Goal: Task Accomplishment & Management: Manage account settings

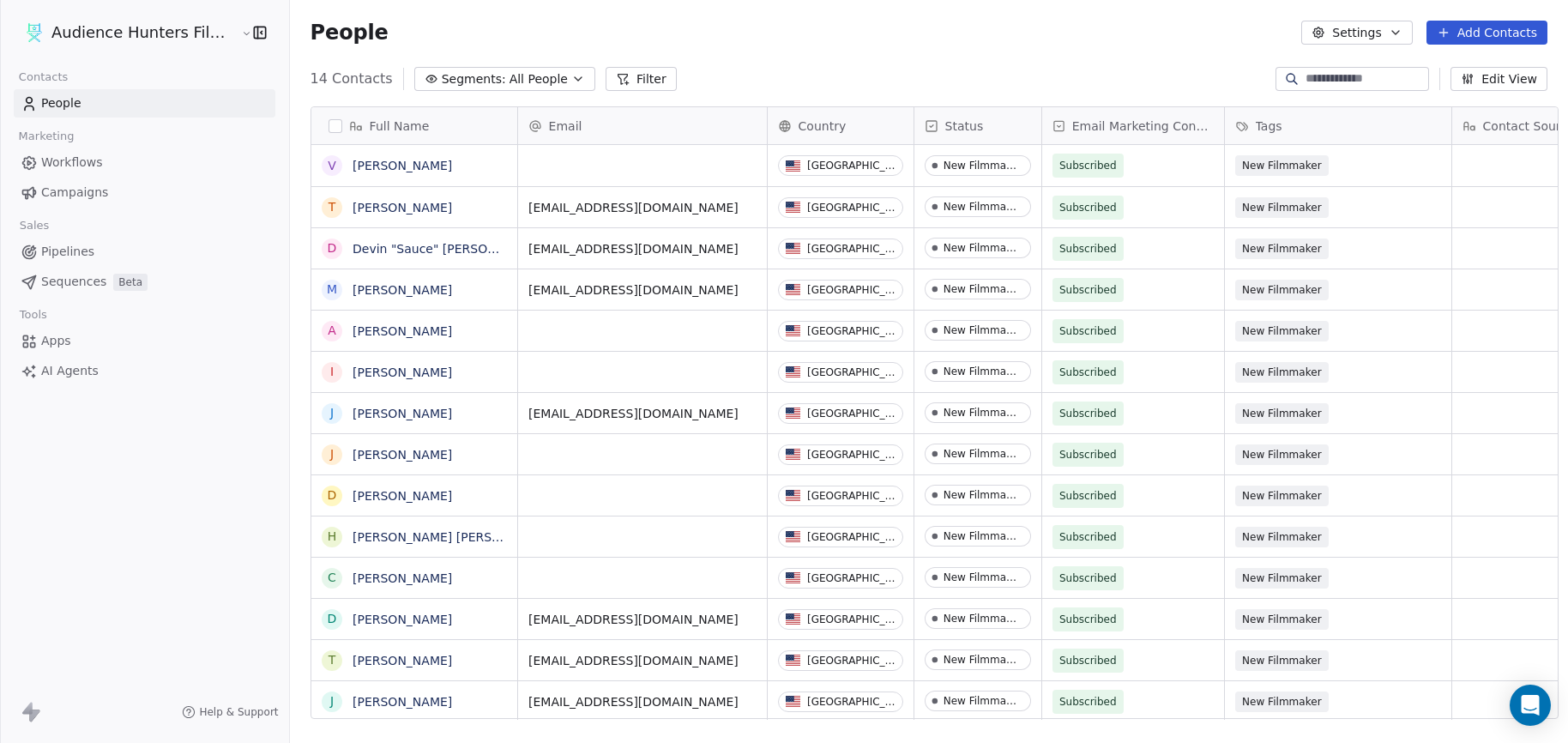
click at [69, 193] on span "Campaigns" at bounding box center [74, 192] width 67 height 18
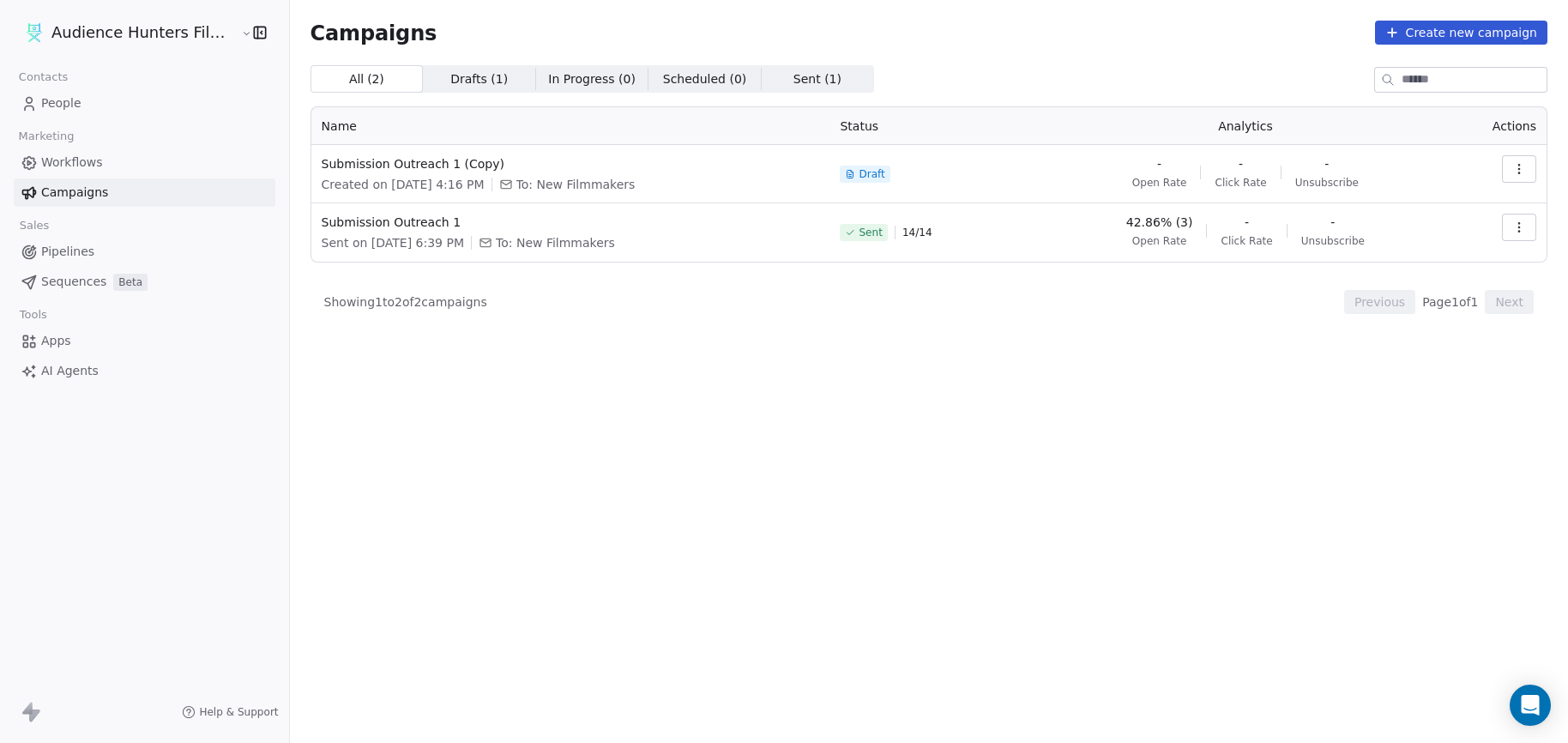
click at [75, 105] on span "People" at bounding box center [61, 103] width 40 height 18
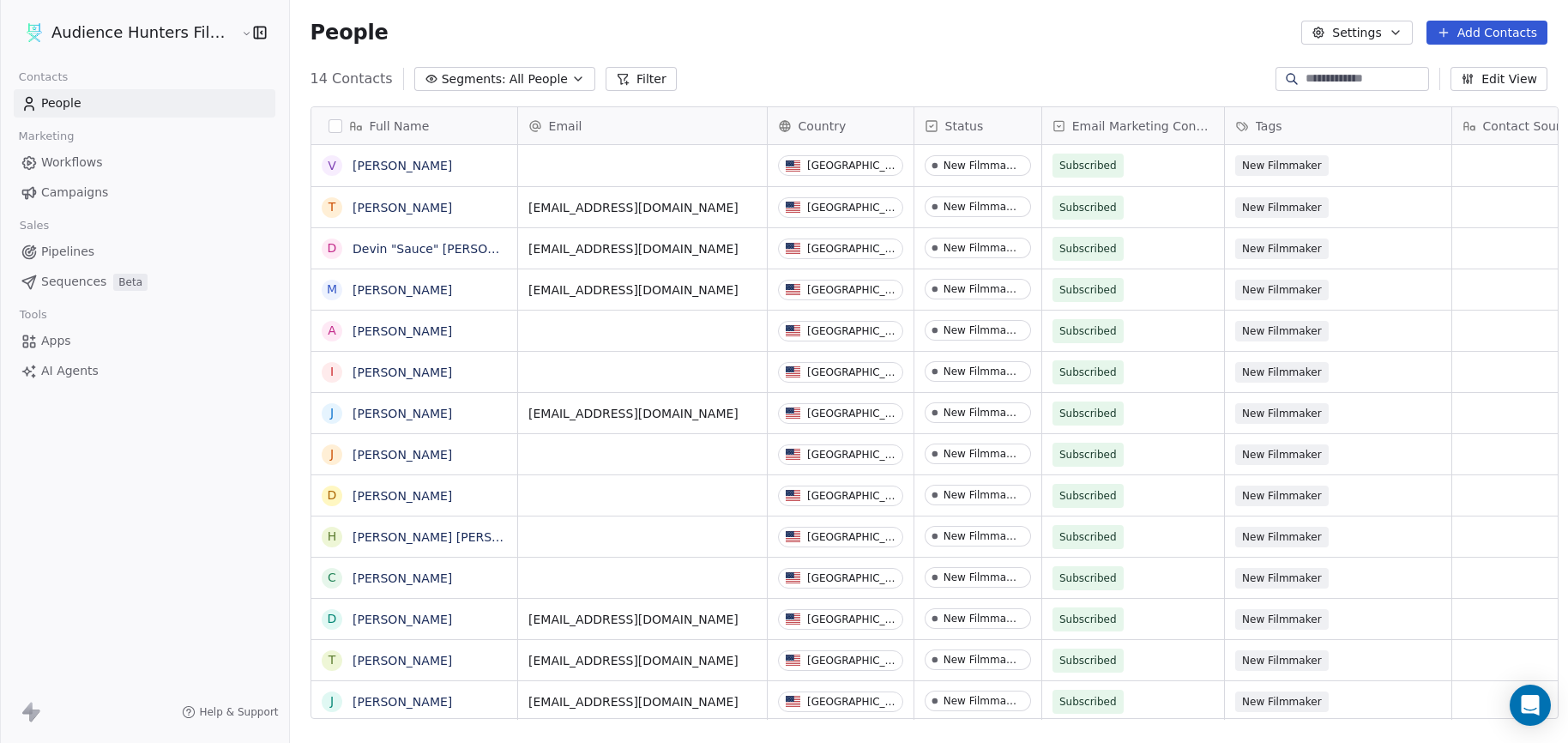
click at [96, 182] on link "Campaigns" at bounding box center [144, 193] width 261 height 29
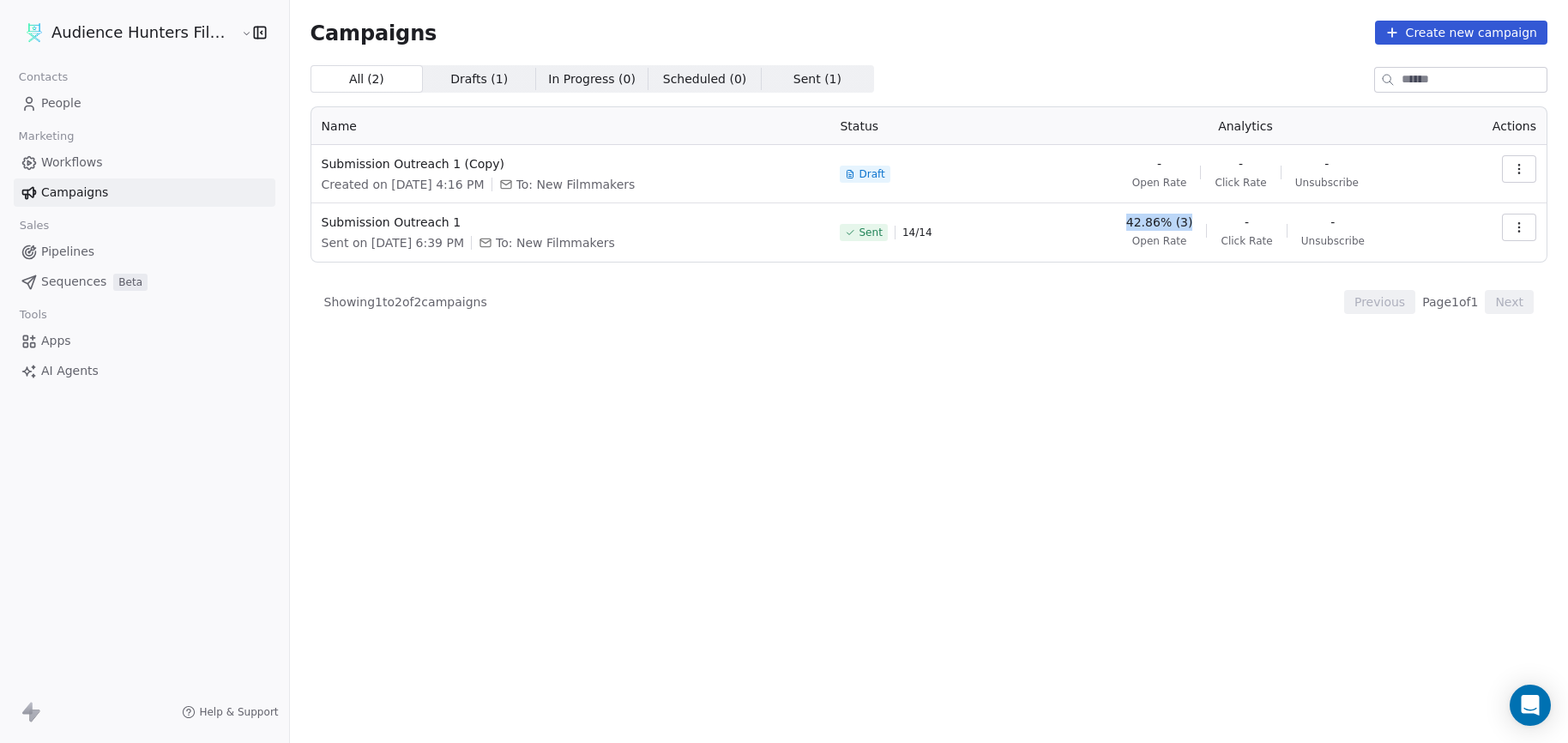
drag, startPoint x: 1206, startPoint y: 224, endPoint x: 1145, endPoint y: 227, distance: 61.1
click at [1145, 227] on div "42.86% (3) Open Rate - Click Rate - Unsubscribe" at bounding box center [1245, 231] width 381 height 34
drag, startPoint x: 952, startPoint y: 233, endPoint x: 914, endPoint y: 236, distance: 38.1
click at [914, 236] on div "Sent 14 / 14" at bounding box center [937, 233] width 194 height 38
drag, startPoint x: 1210, startPoint y: 220, endPoint x: 1145, endPoint y: 225, distance: 65.2
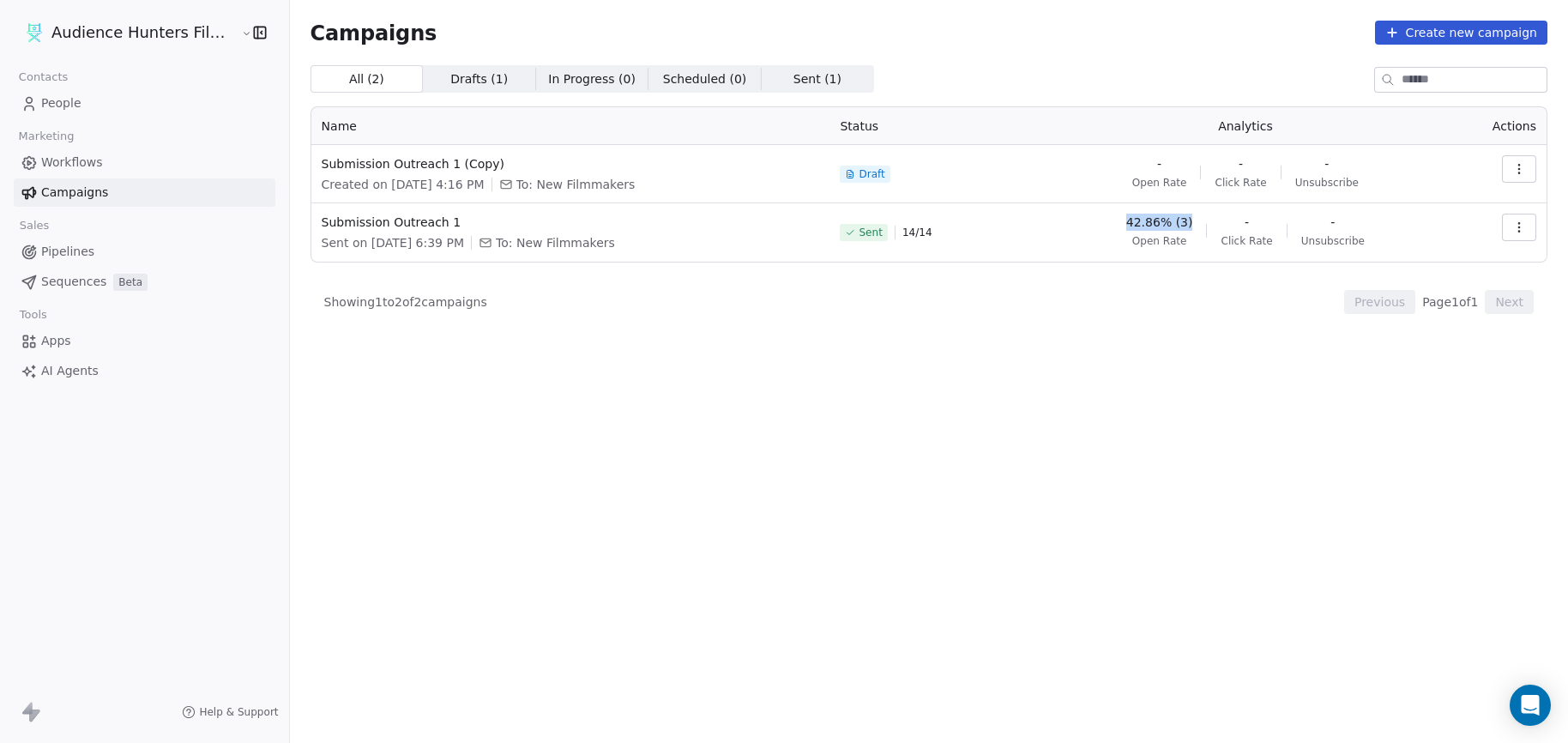
click at [1145, 225] on div "42.86% (3) Open Rate - Click Rate - Unsubscribe" at bounding box center [1245, 231] width 381 height 34
click at [1517, 227] on icon "button" at bounding box center [1520, 227] width 13 height 13
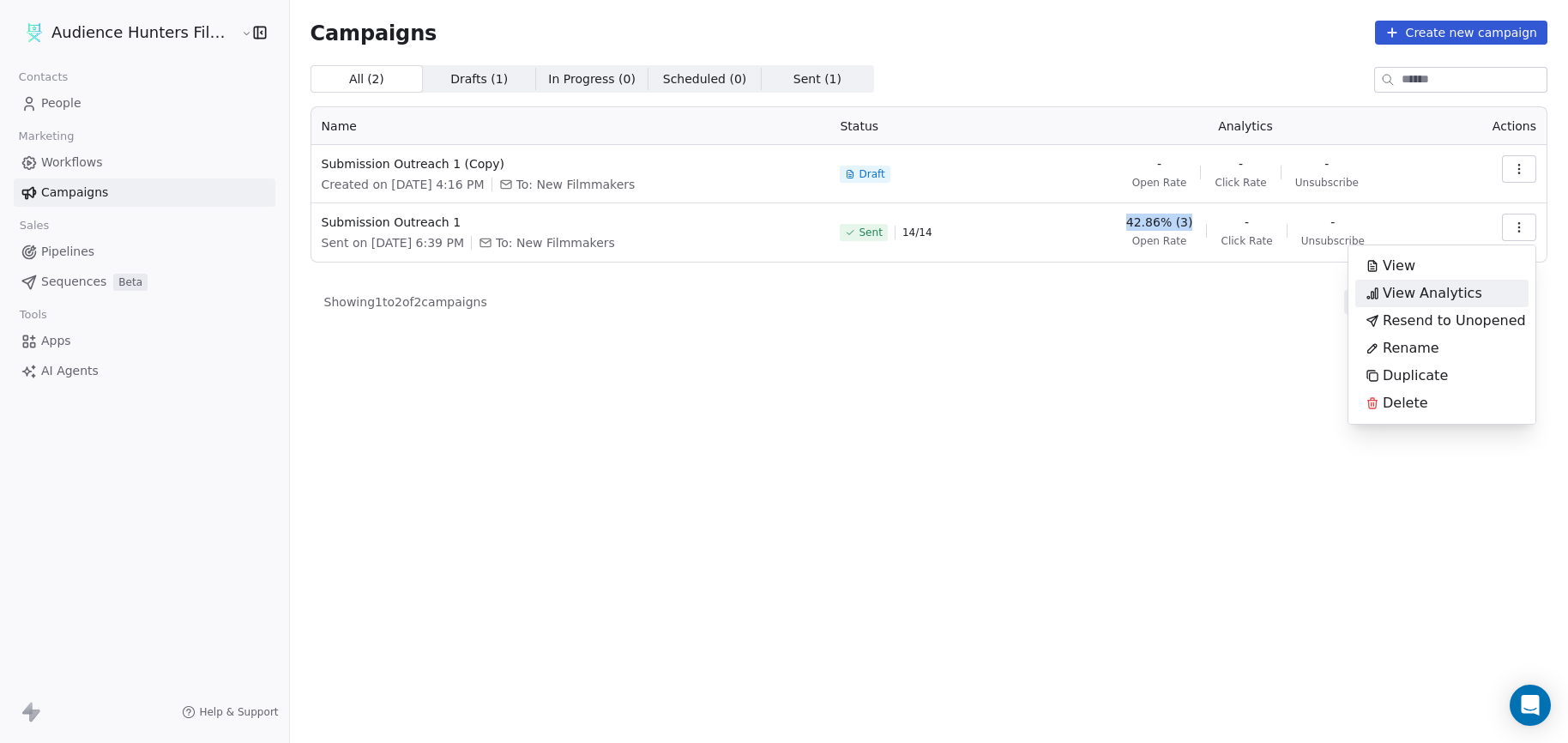
click at [1463, 294] on span "View Analytics" at bounding box center [1432, 294] width 100 height 21
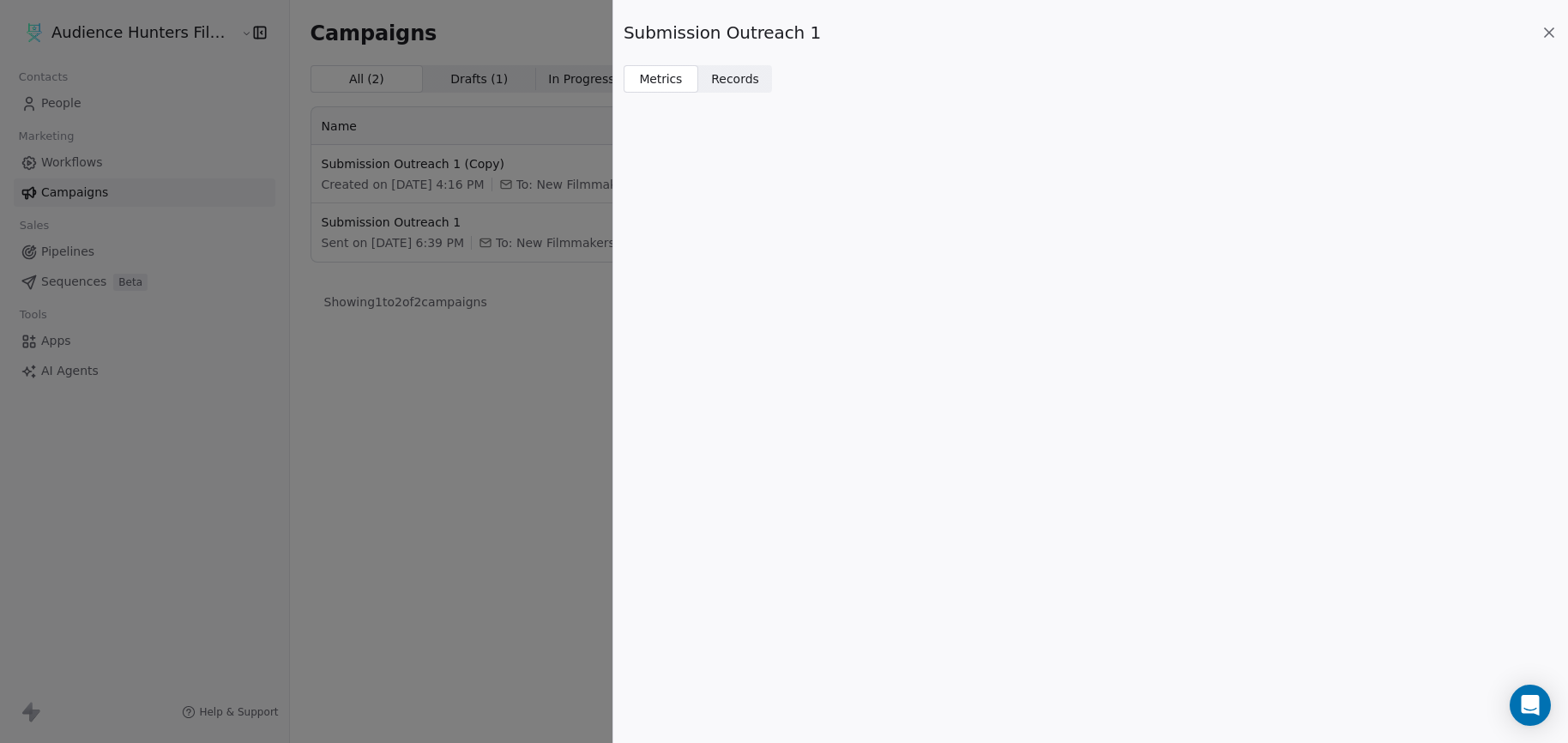
click at [720, 81] on span "Records" at bounding box center [735, 79] width 48 height 18
click at [687, 75] on span "Metrics Metrics" at bounding box center [661, 79] width 74 height 28
drag, startPoint x: 652, startPoint y: 78, endPoint x: 676, endPoint y: 76, distance: 24.1
click at [653, 79] on span "Metrics" at bounding box center [661, 79] width 44 height 18
click at [1558, 29] on div "Submission Outreach 1 Metrics Metrics Records Records" at bounding box center [1091, 46] width 955 height 92
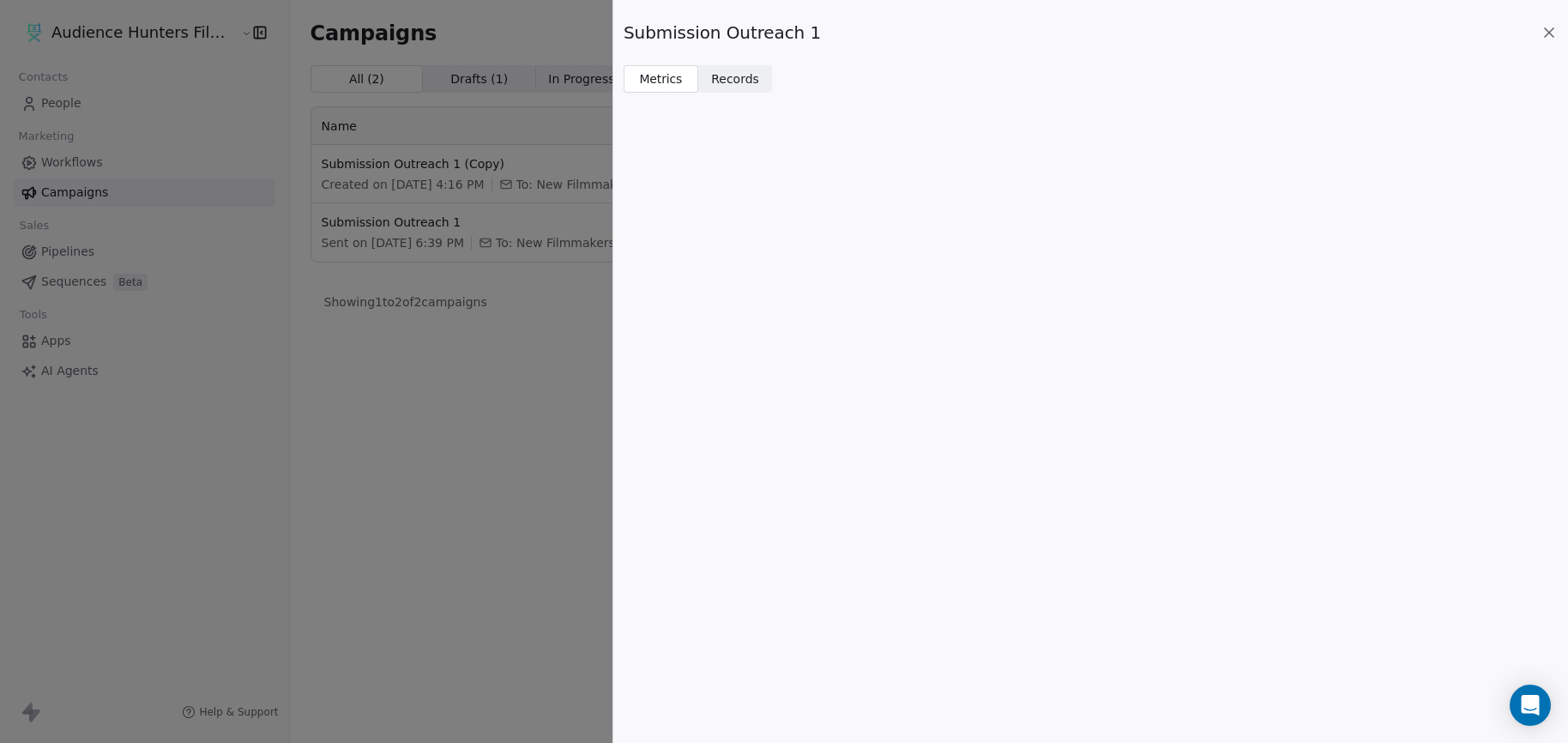
click at [1549, 32] on icon at bounding box center [1549, 32] width 9 height 9
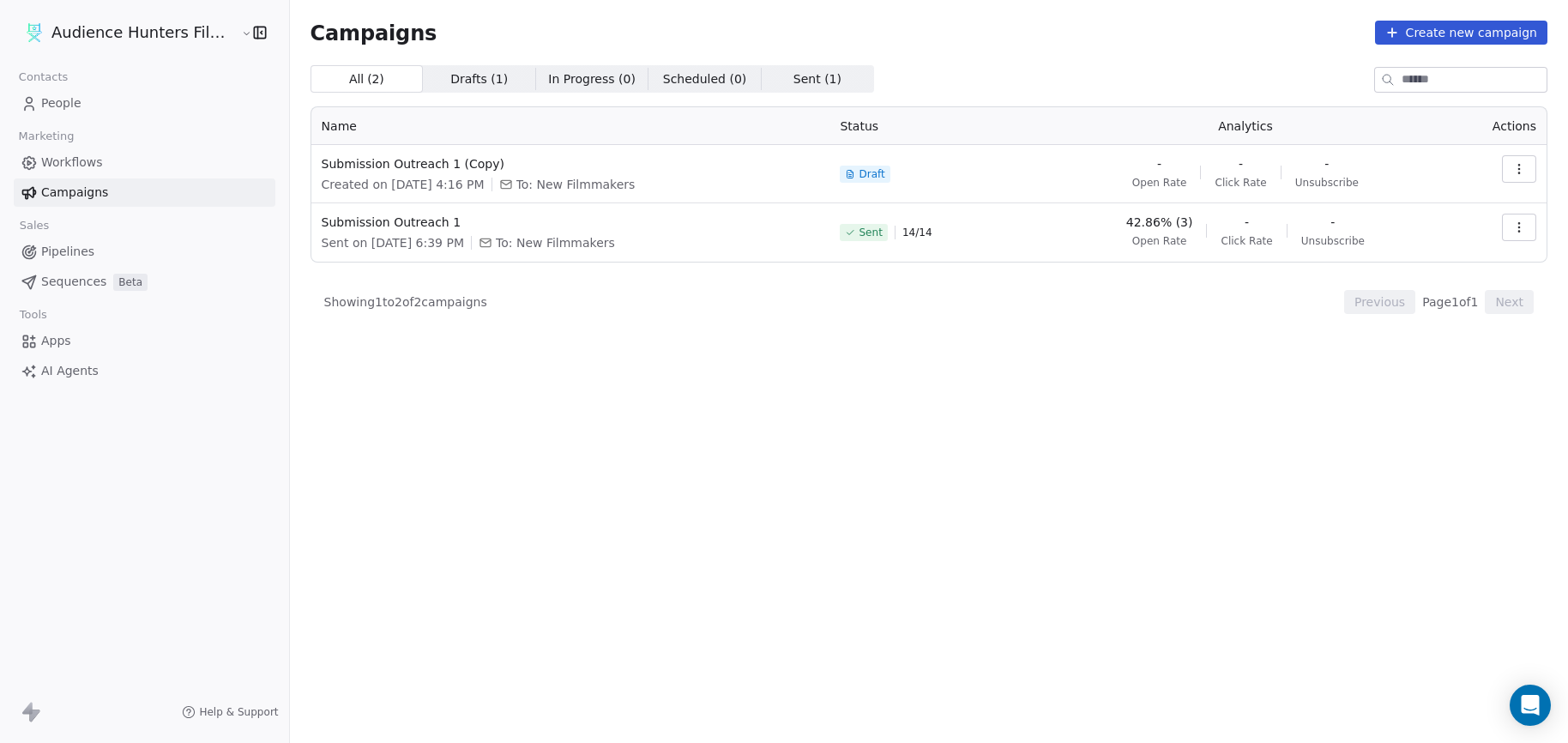
click at [1518, 224] on icon "button" at bounding box center [1520, 227] width 13 height 13
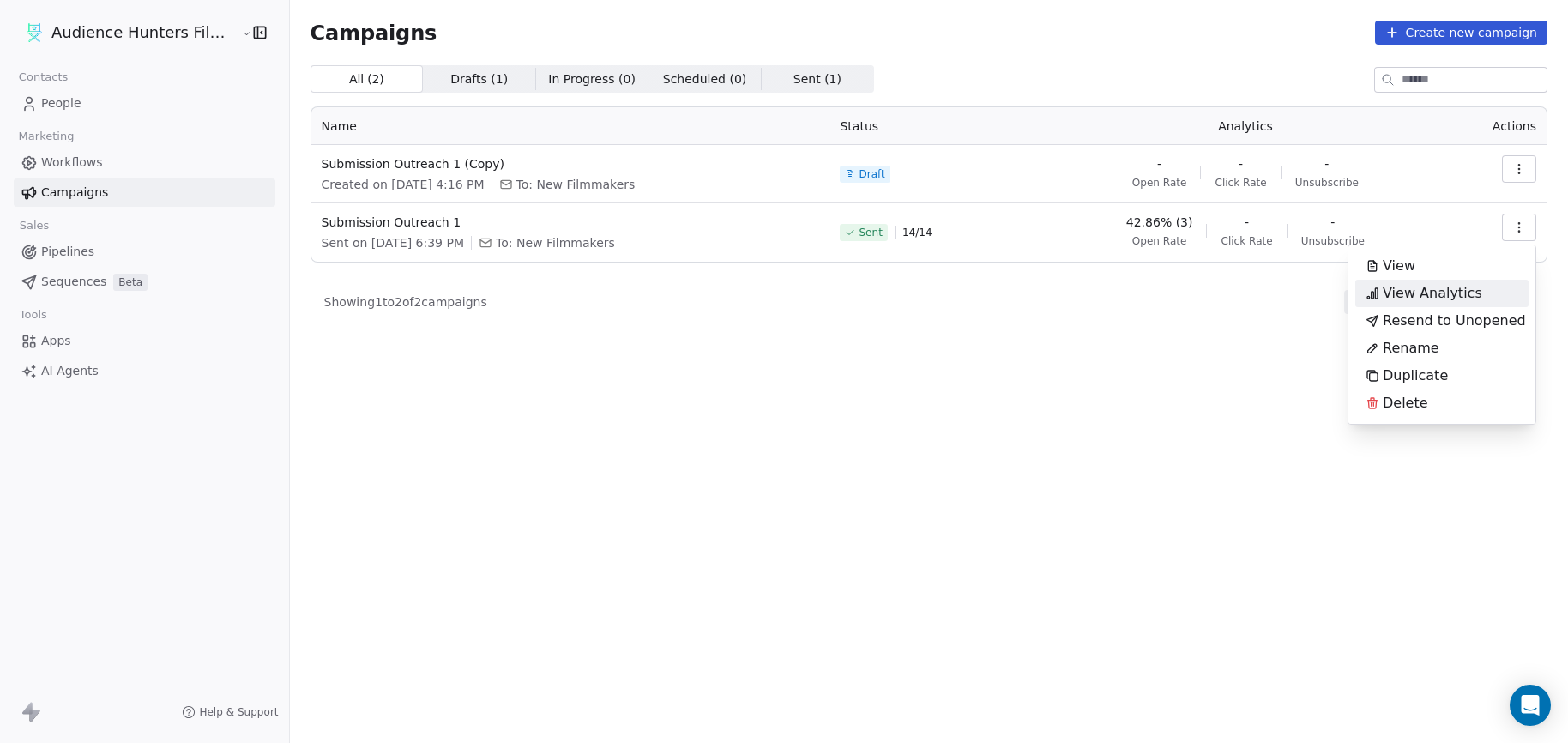
click at [1436, 290] on span "View Analytics" at bounding box center [1432, 294] width 100 height 21
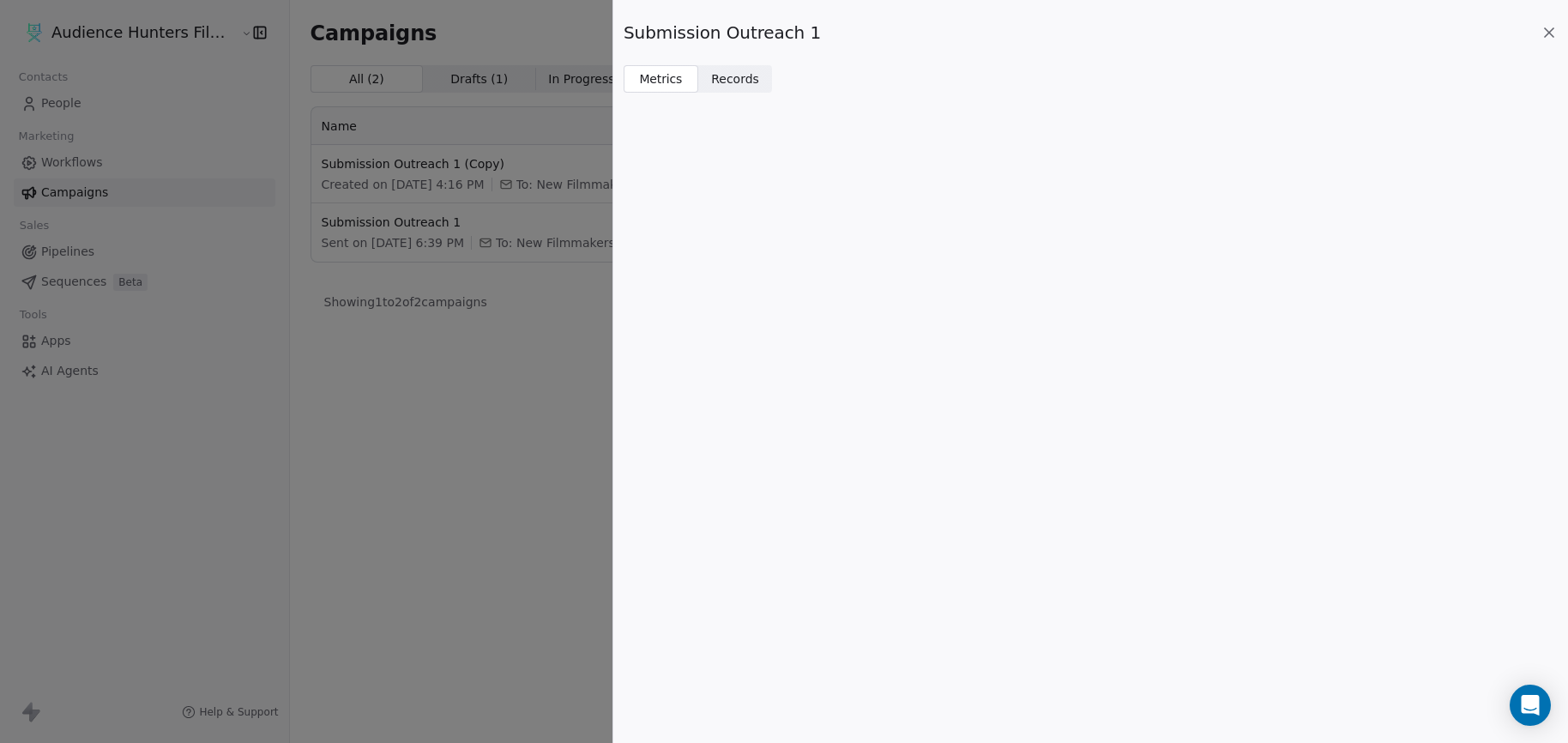
click at [397, 391] on div "Submission Outreach 1 Metrics Metrics Records Records" at bounding box center [784, 371] width 1568 height 743
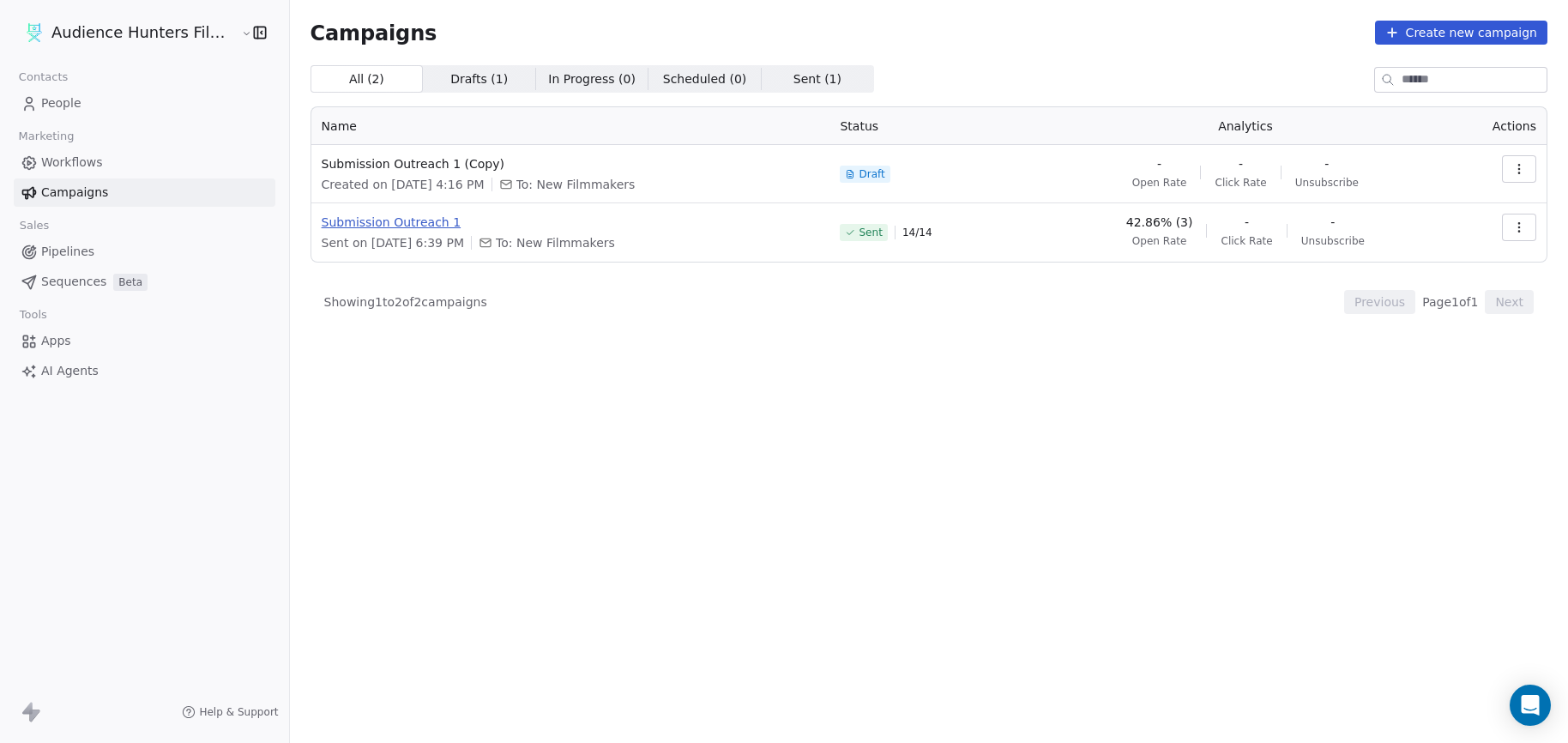
click at [777, 225] on span "Submission Outreach 1" at bounding box center [571, 223] width 498 height 17
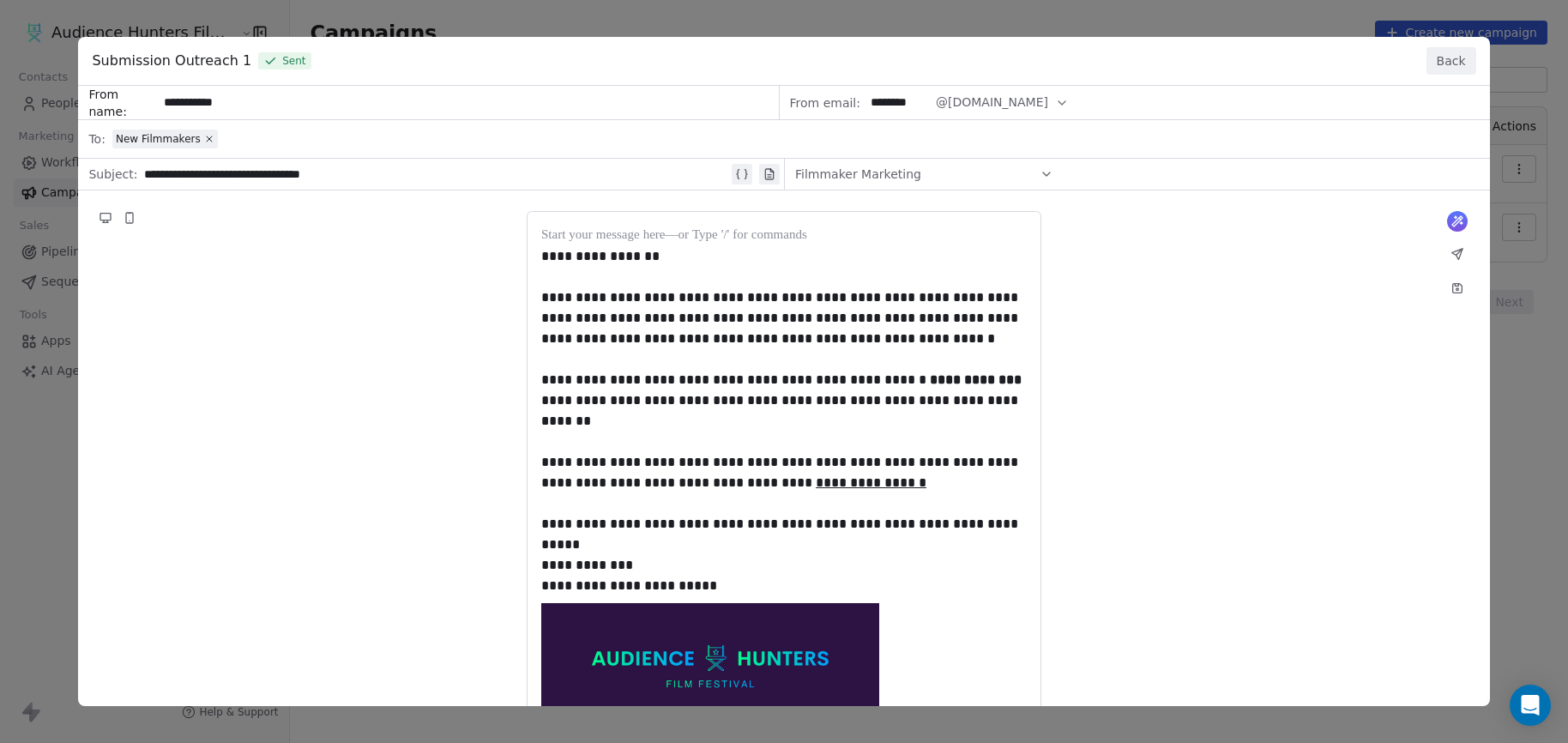
click at [1451, 58] on button "Back" at bounding box center [1451, 61] width 49 height 28
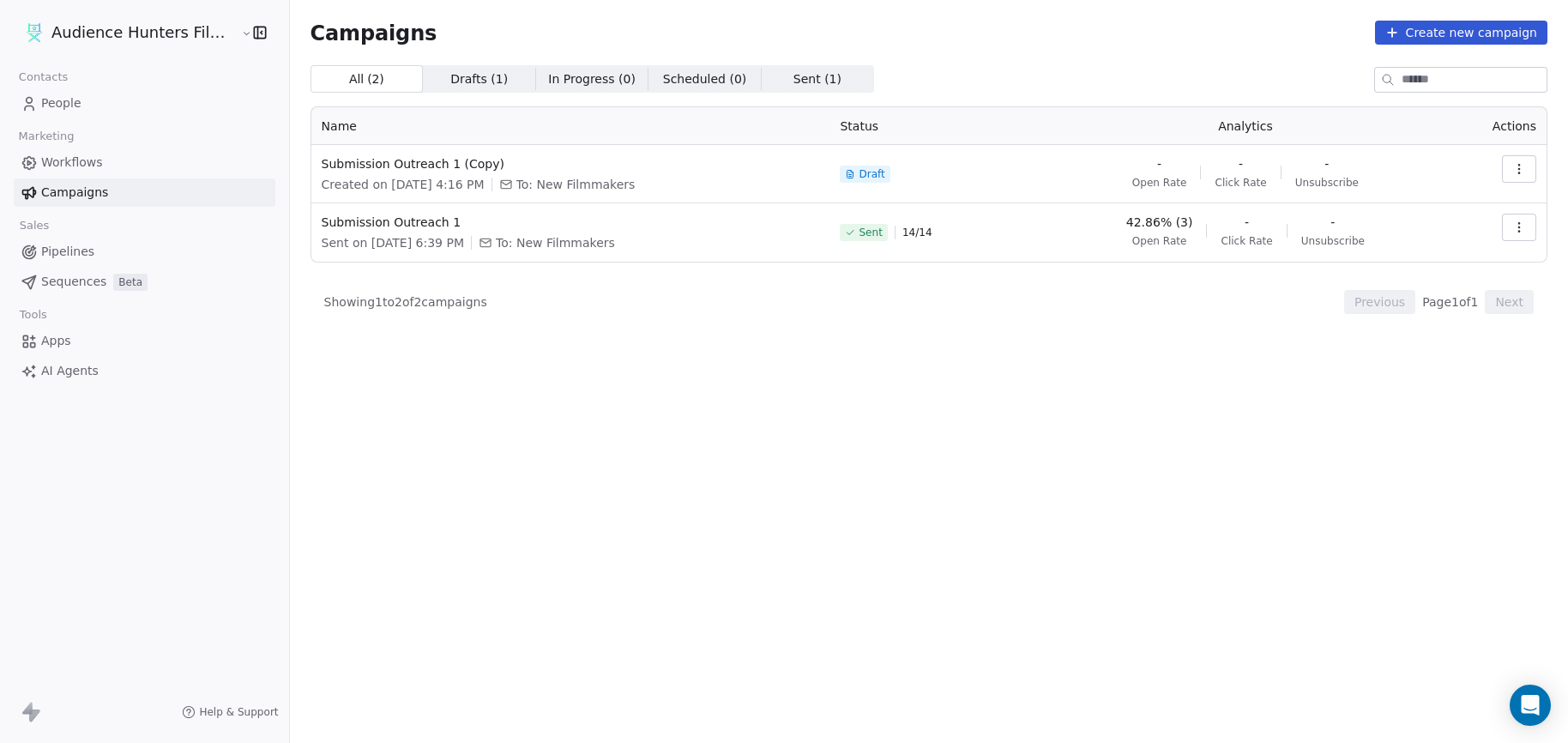
click at [1522, 225] on icon "button" at bounding box center [1520, 227] width 13 height 13
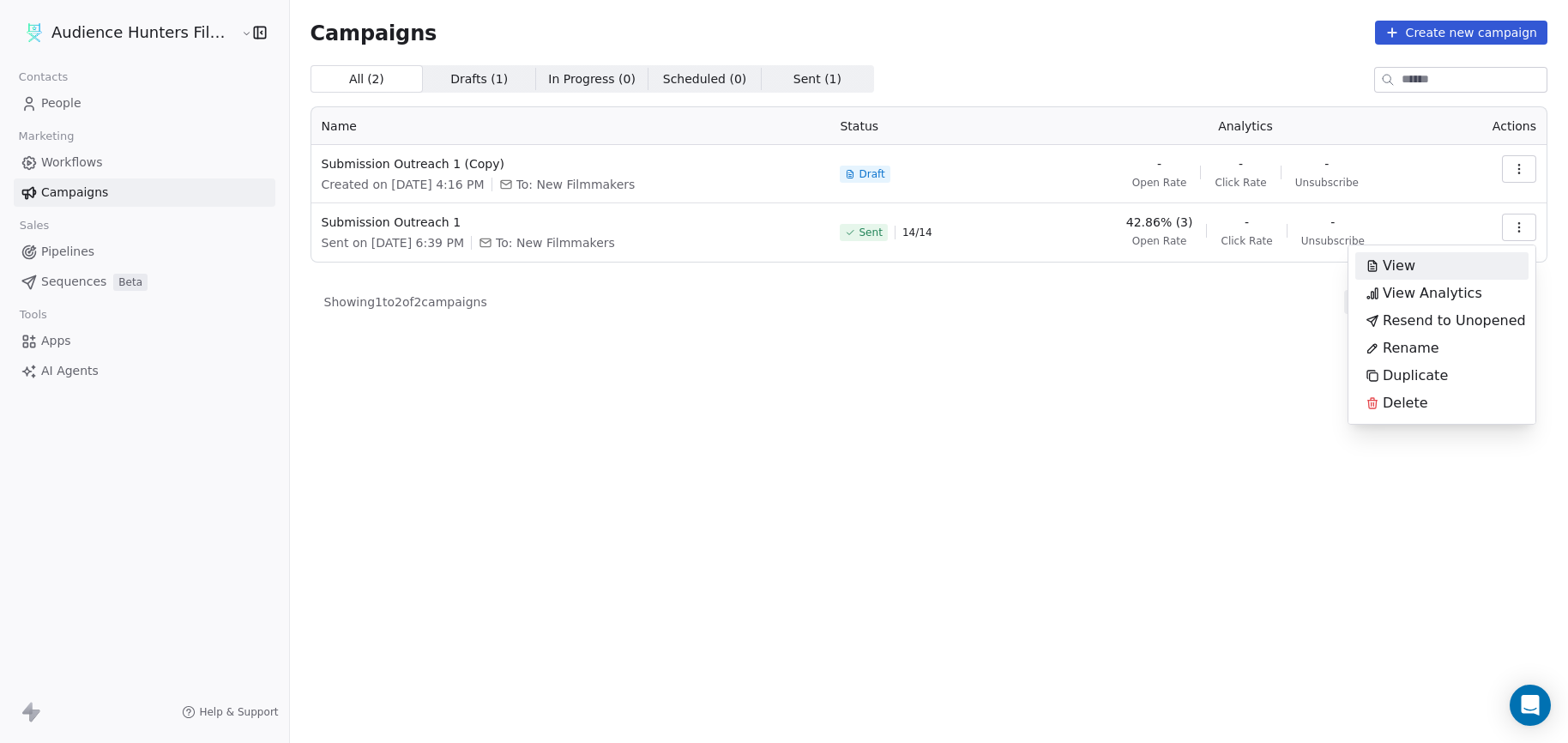
click at [1443, 269] on div "View" at bounding box center [1442, 265] width 173 height 28
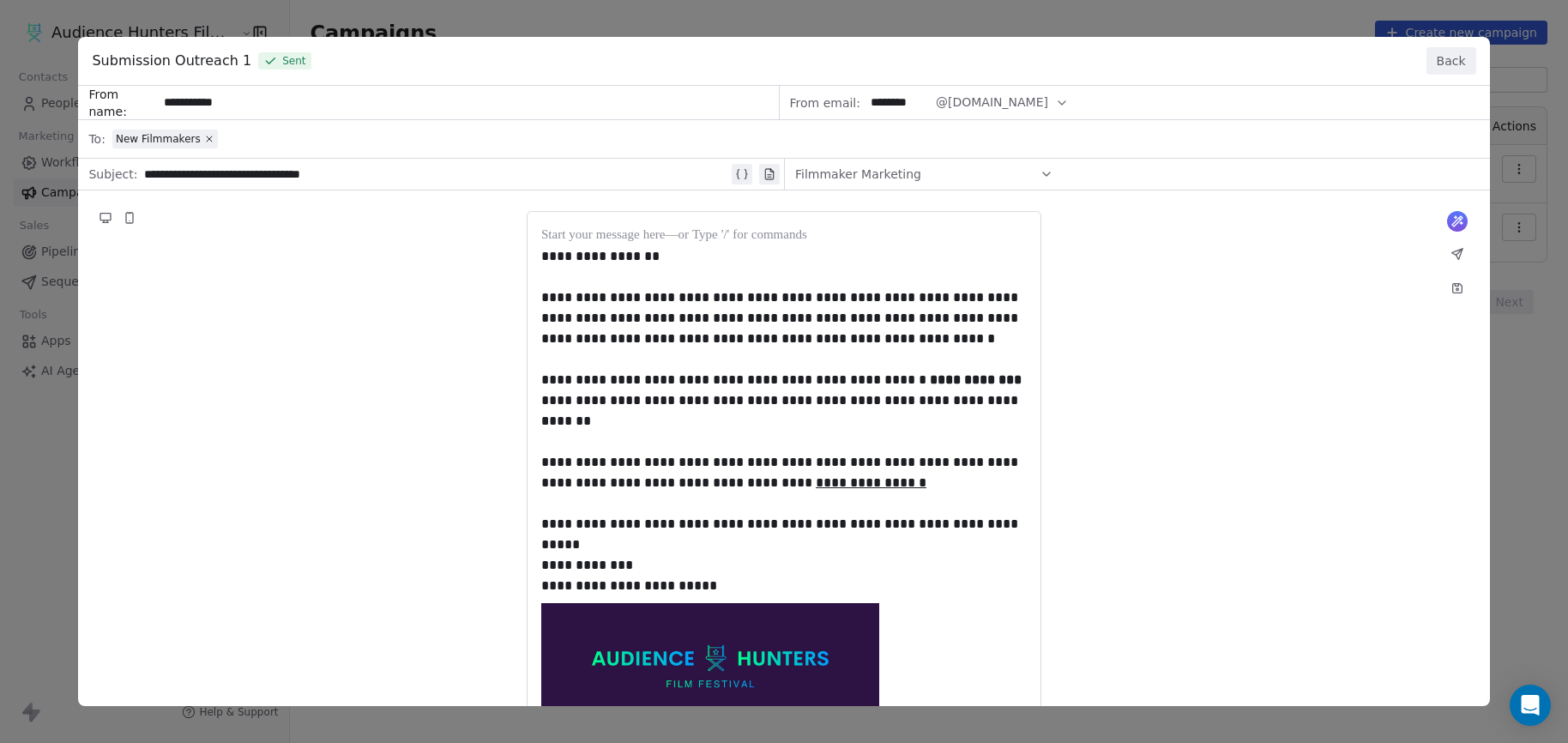
click at [1454, 68] on button "Back" at bounding box center [1451, 61] width 49 height 28
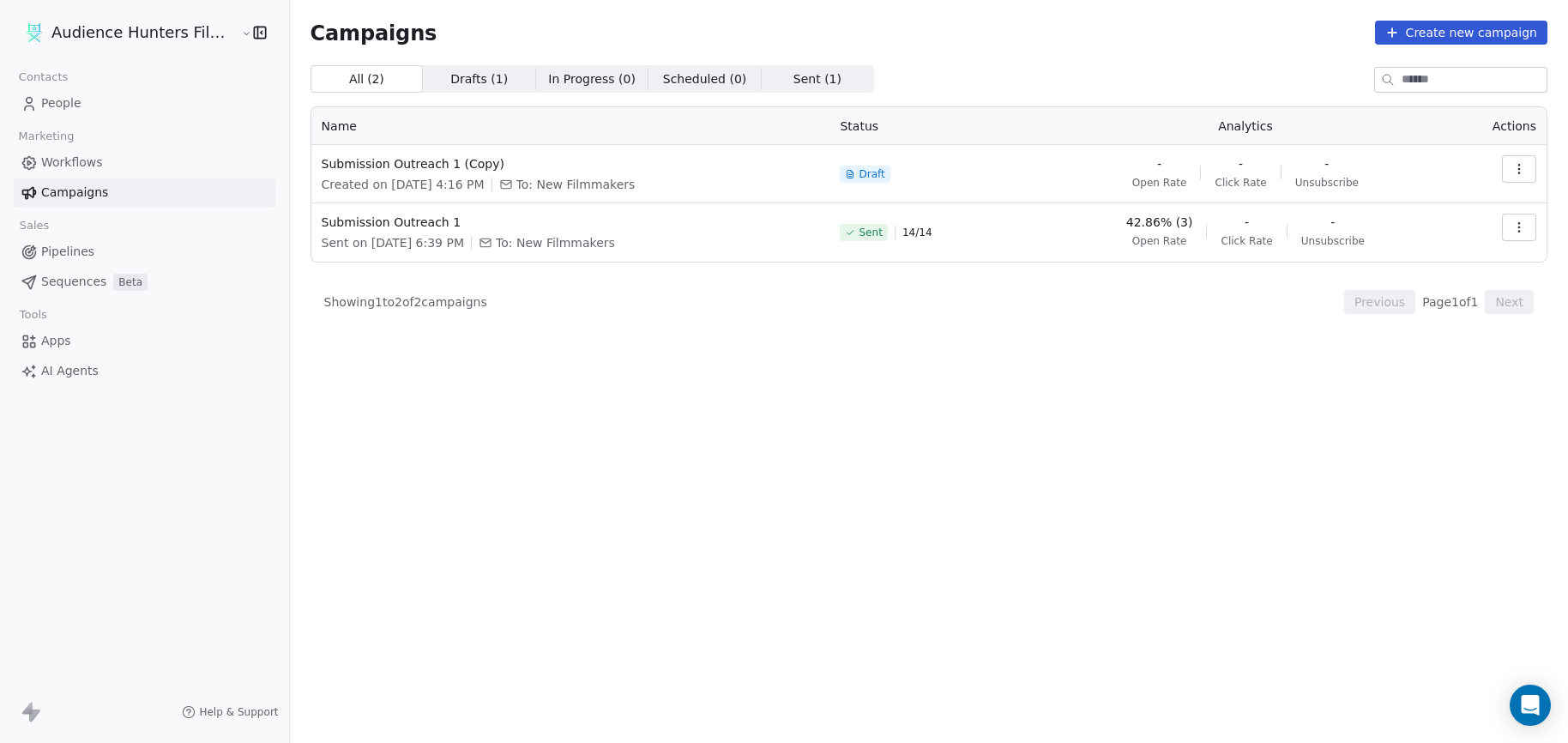
click at [1522, 233] on icon "button" at bounding box center [1520, 227] width 13 height 13
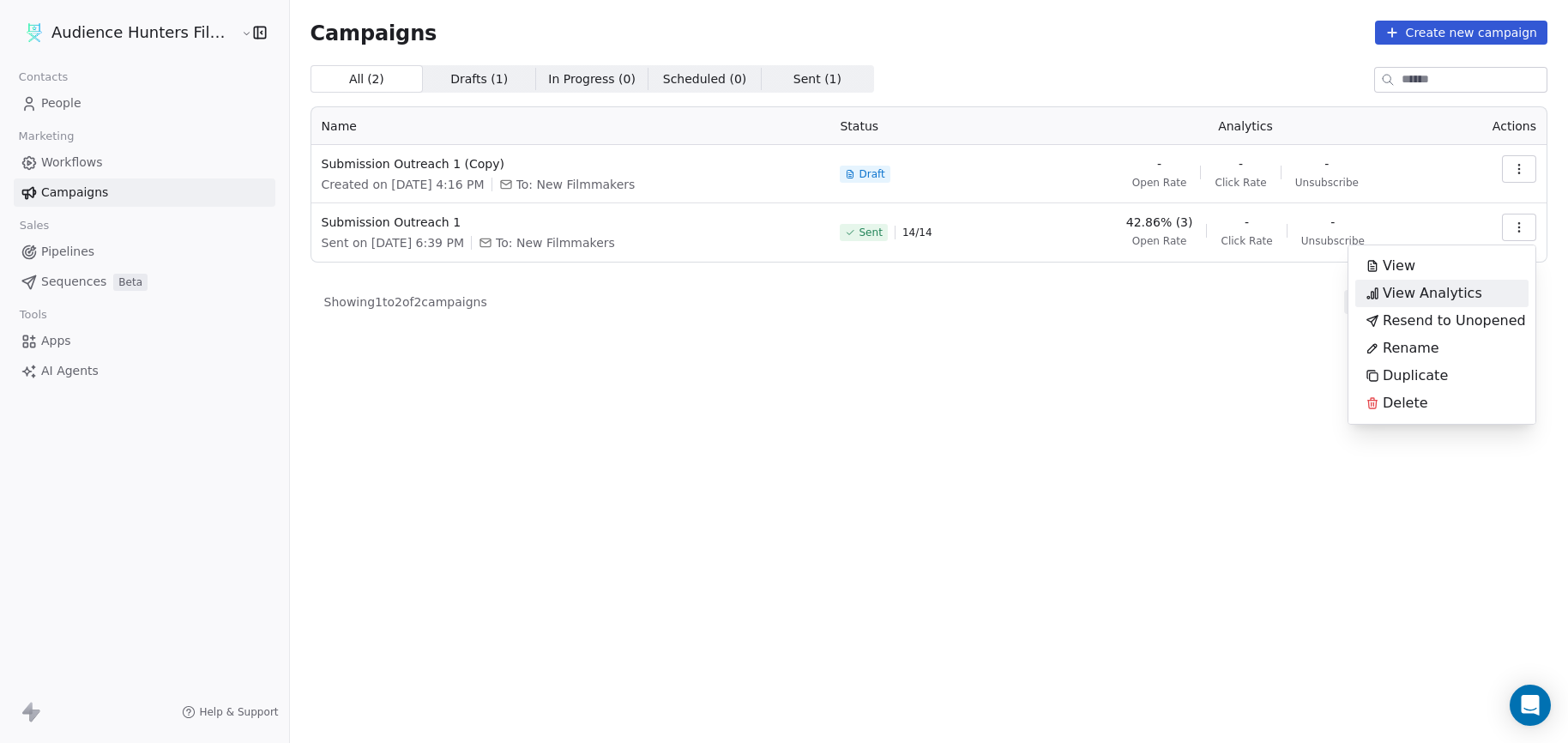
click at [1426, 292] on span "View Analytics" at bounding box center [1432, 294] width 100 height 21
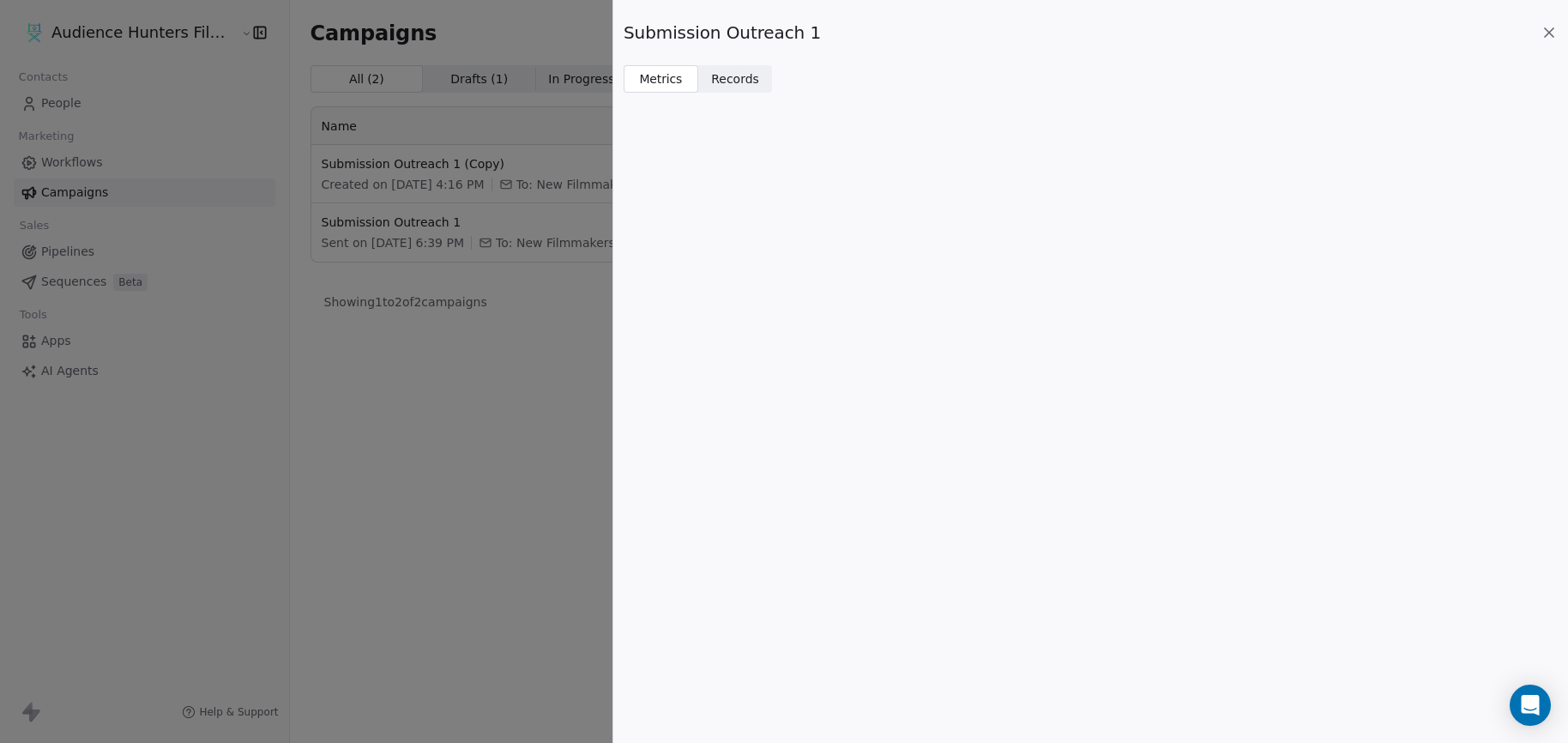
click at [727, 78] on span "Records" at bounding box center [735, 79] width 48 height 18
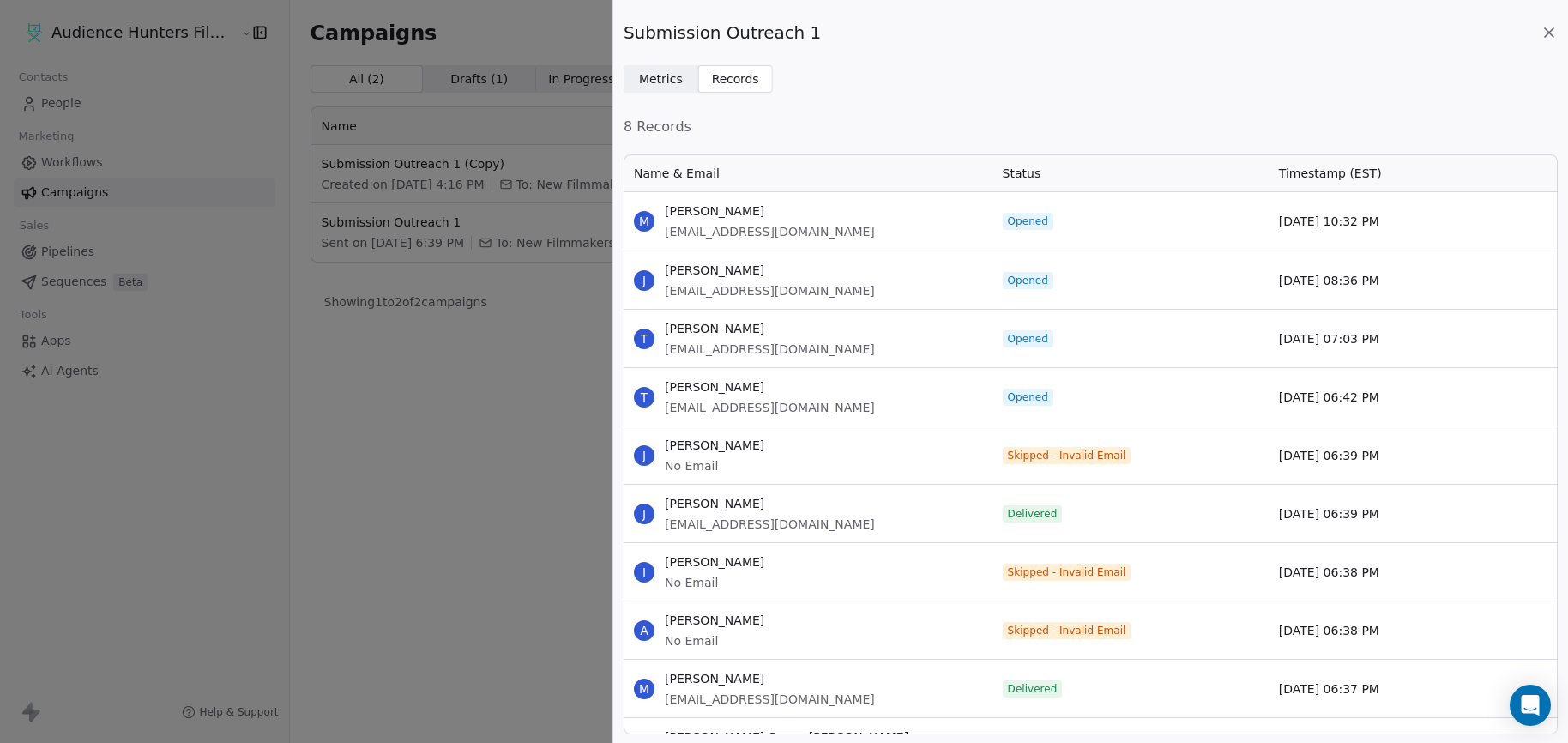
click at [667, 70] on span "Metrics" at bounding box center [661, 79] width 44 height 18
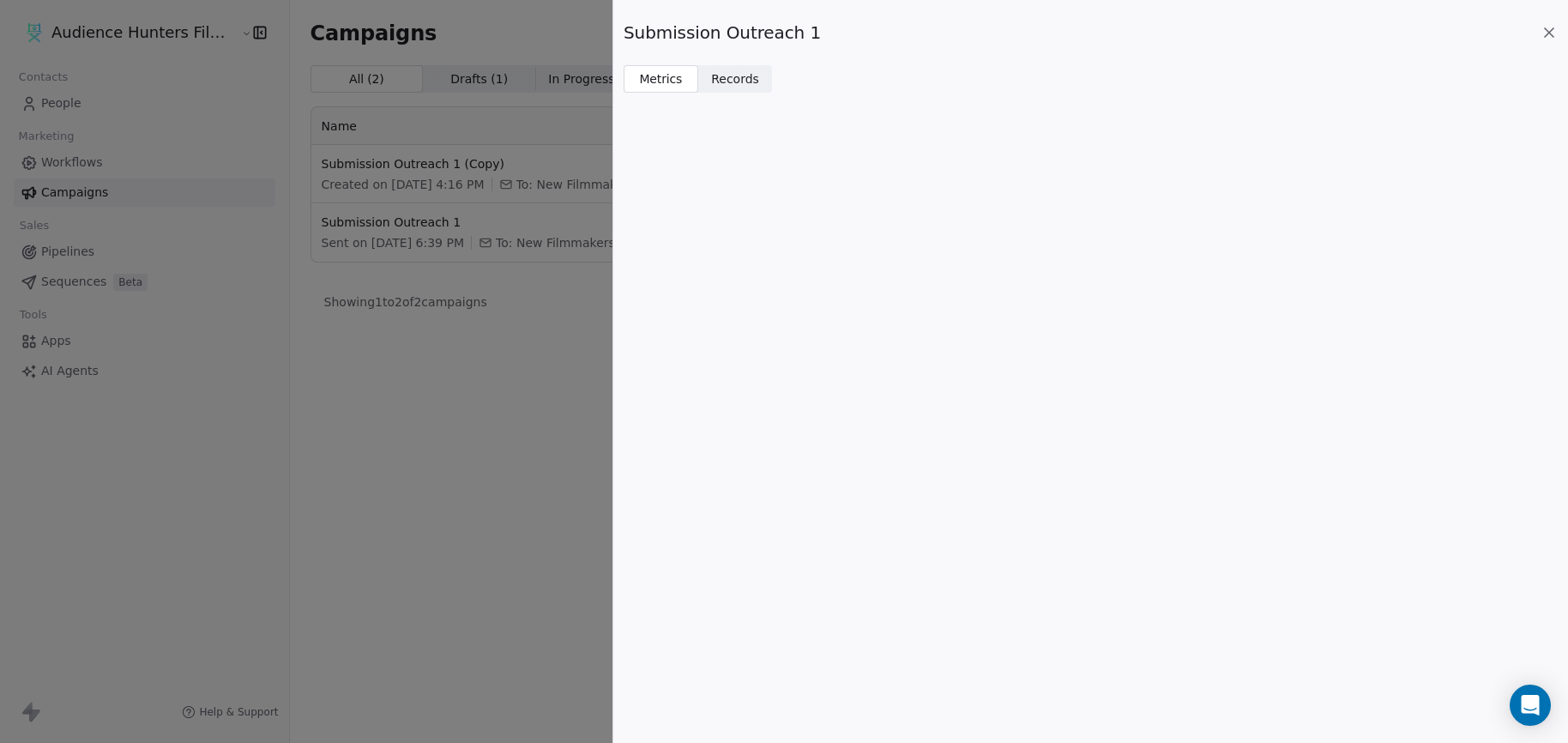
drag, startPoint x: 743, startPoint y: 71, endPoint x: 873, endPoint y: 73, distance: 130.0
click at [744, 71] on span "Records" at bounding box center [735, 79] width 48 height 18
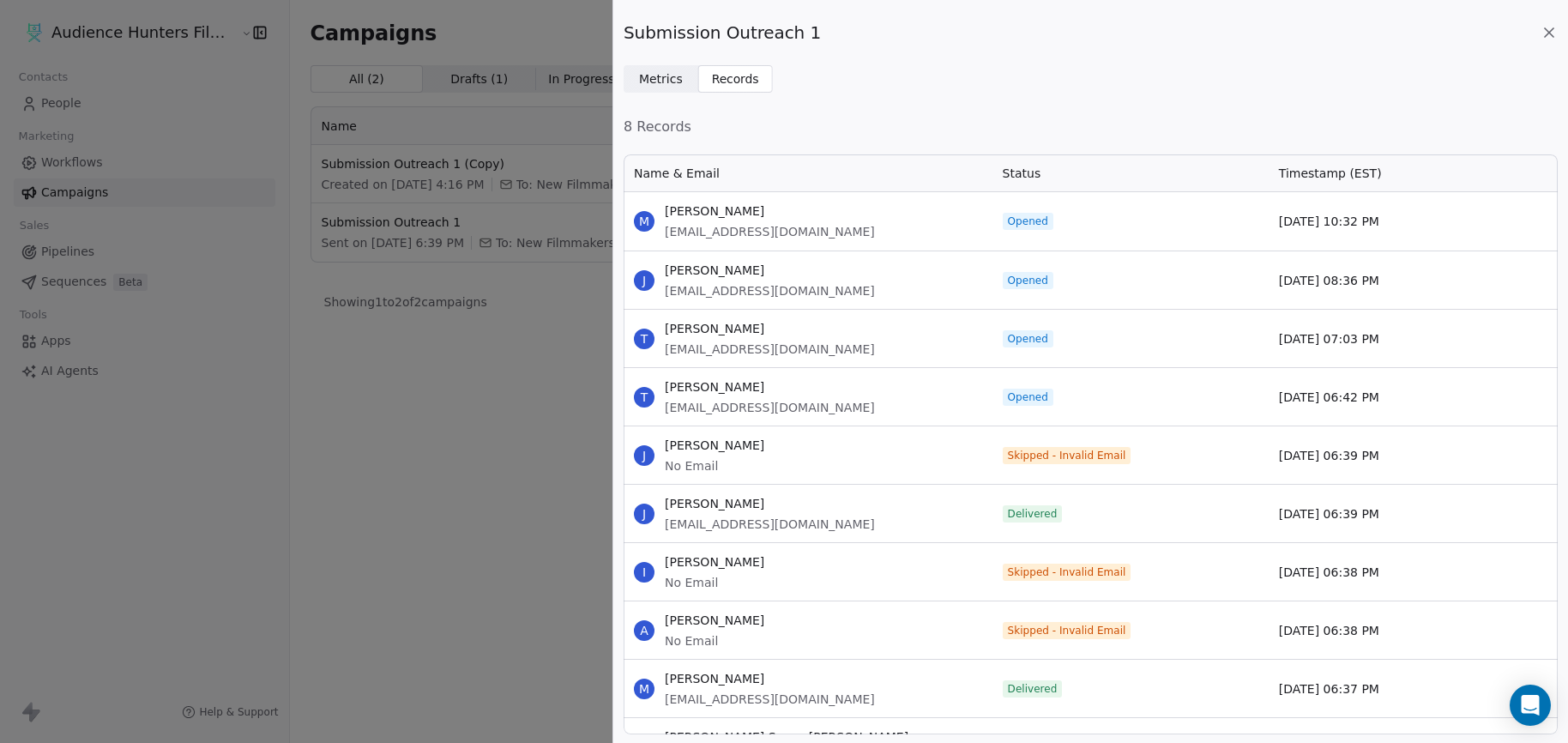
scroll to position [569, 921]
click at [1557, 29] on icon at bounding box center [1549, 32] width 17 height 17
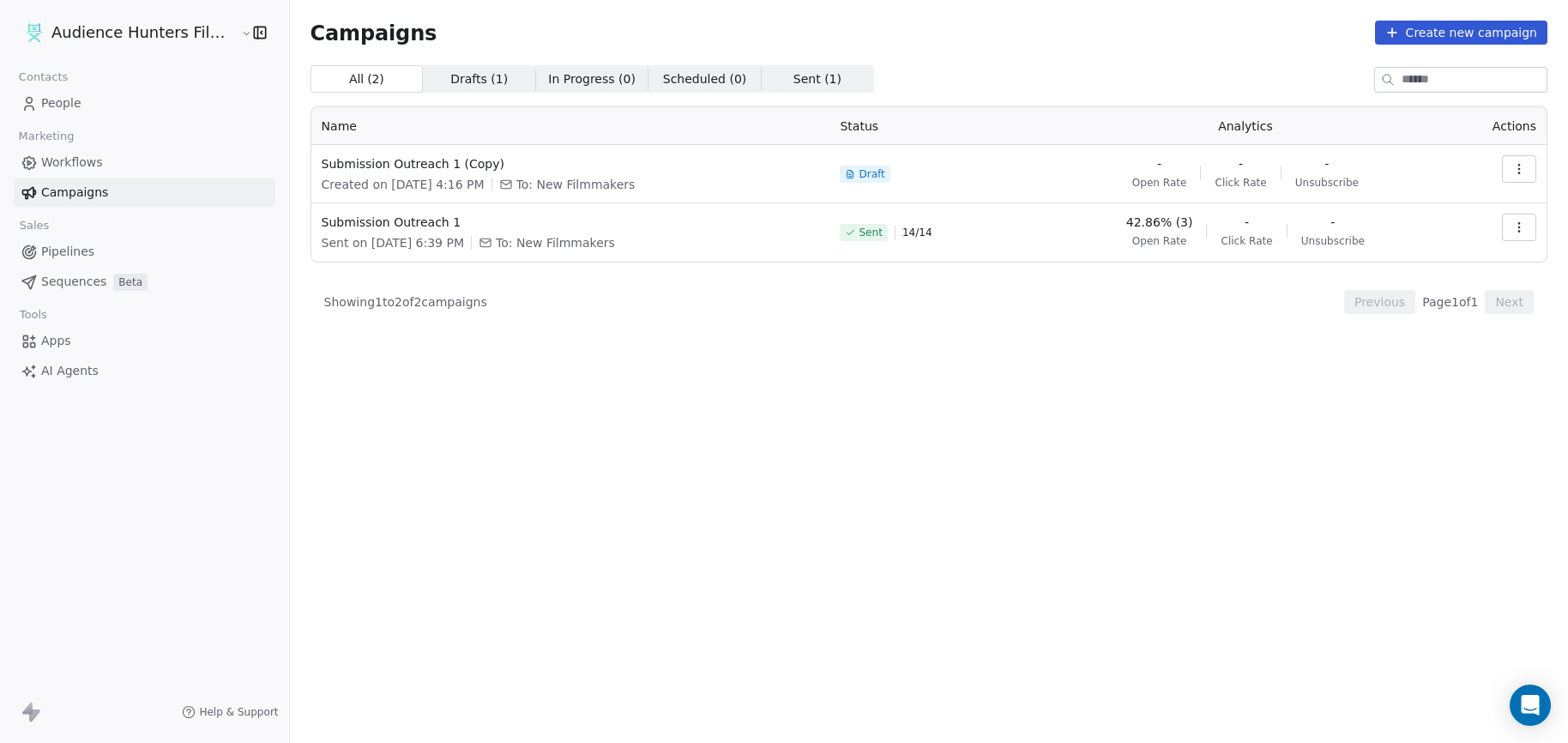
drag, startPoint x: 550, startPoint y: 563, endPoint x: 549, endPoint y: 546, distance: 17.0
click at [550, 560] on div "All ( 2 ) All ( 2 ) Drafts ( 1 ) Drafts ( 1 ) In Progress ( 0 ) In Progress ( 0…" at bounding box center [929, 329] width 1237 height 527
click at [60, 106] on span "People" at bounding box center [61, 103] width 40 height 18
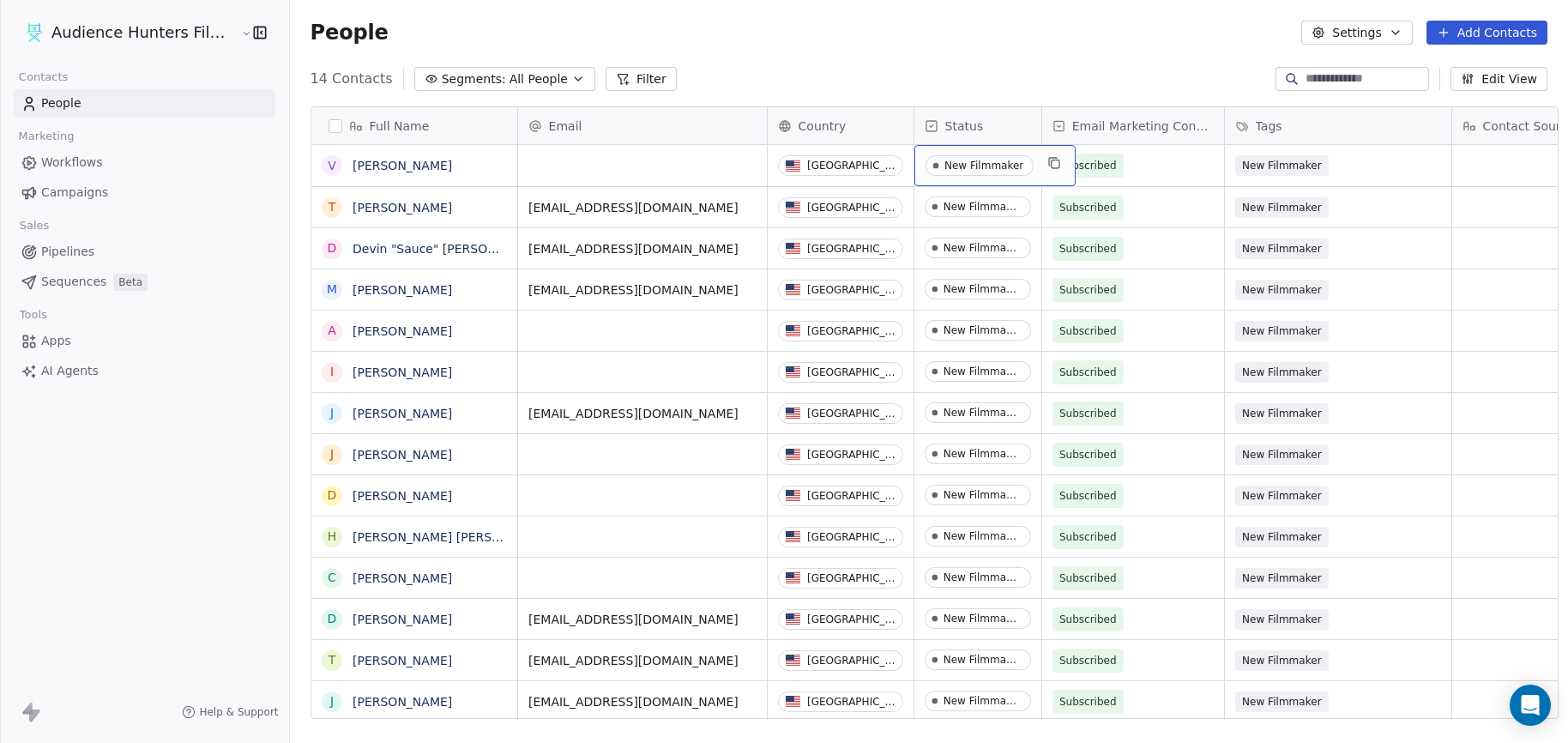
click at [974, 166] on div "New Filmmaker" at bounding box center [983, 166] width 79 height 12
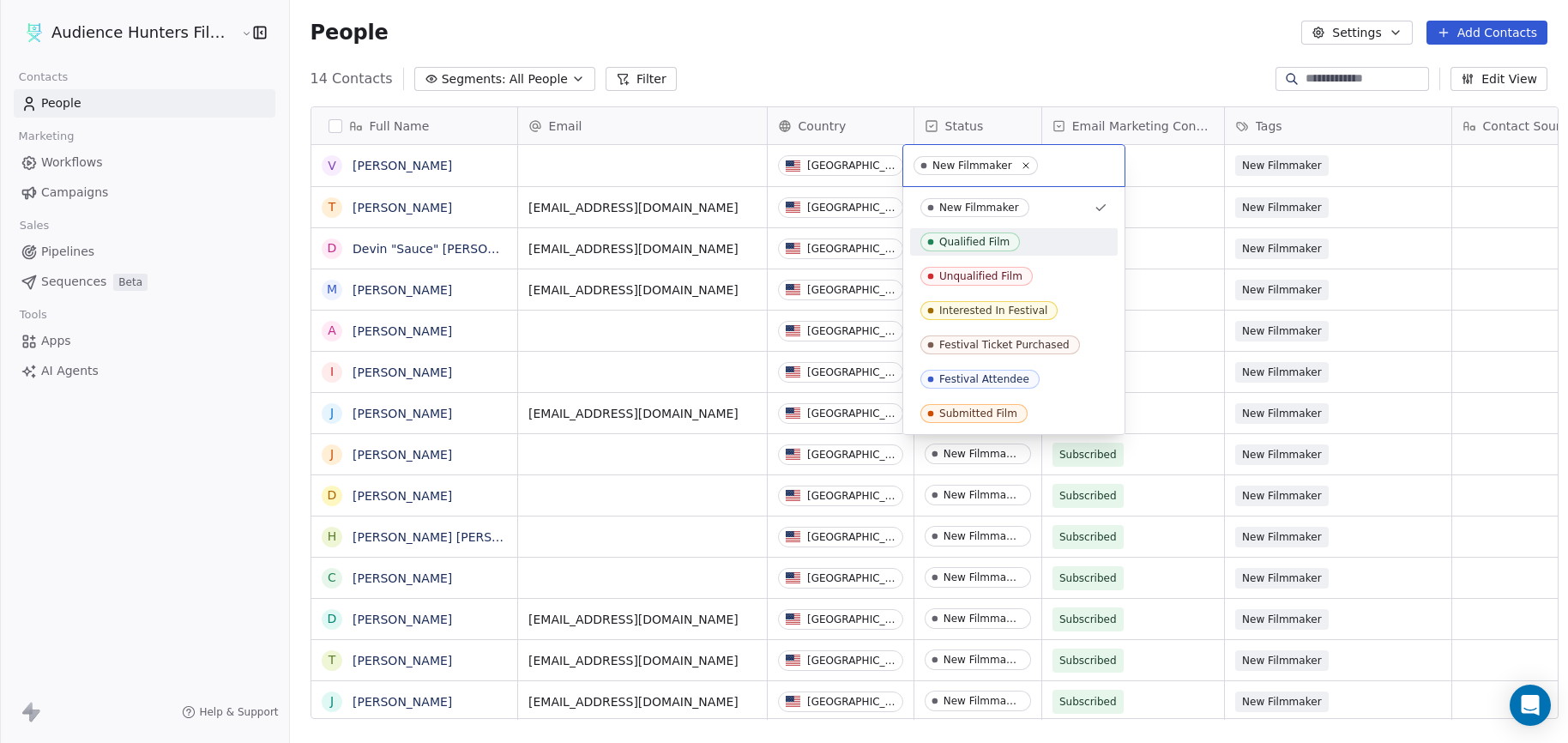
click at [886, 13] on html "Audience Hunters Film Festival Contacts People Marketing Workflows Campaigns Sa…" at bounding box center [784, 371] width 1568 height 743
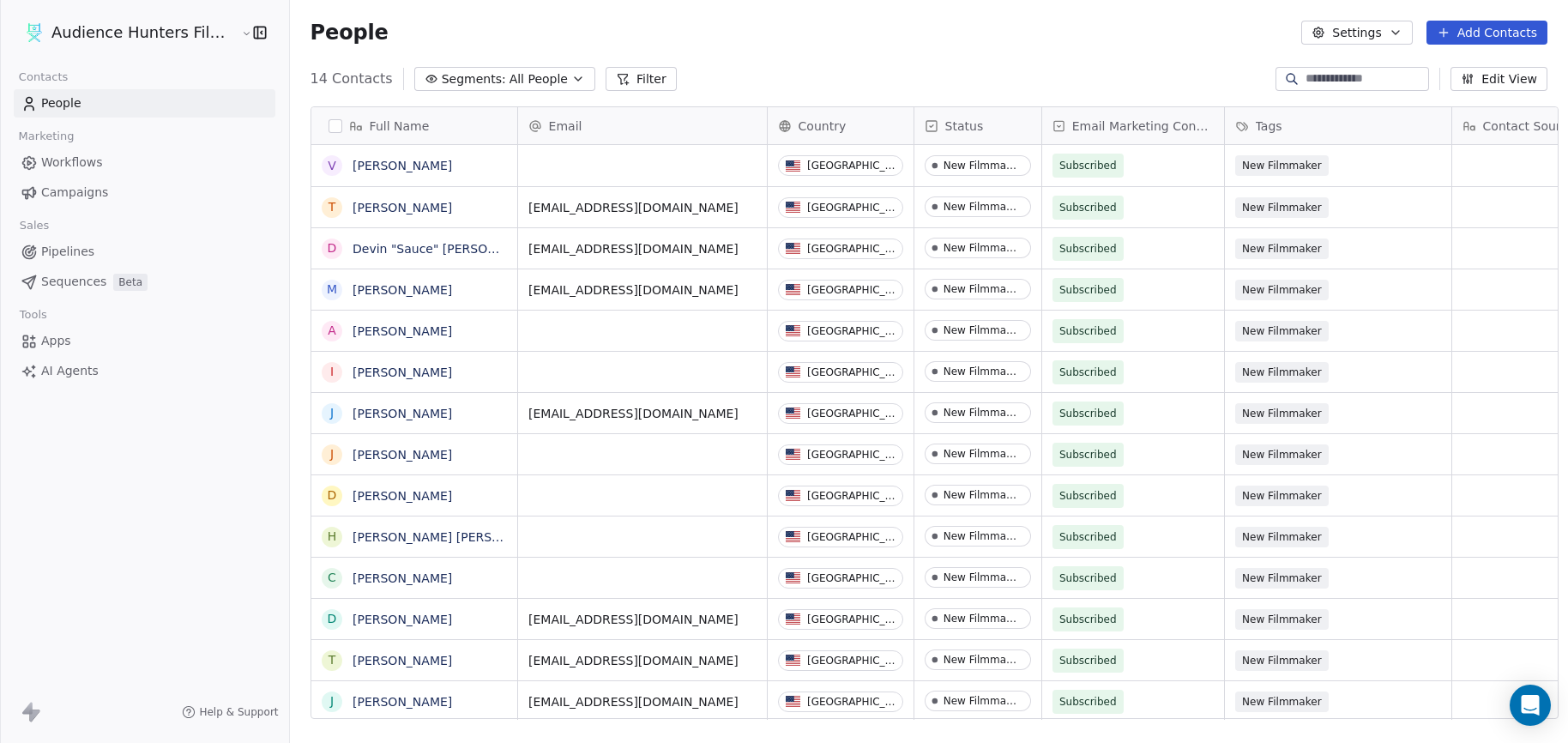
click at [1259, 127] on span "Tags" at bounding box center [1269, 127] width 27 height 17
click at [1269, 127] on html "Audience Hunters Film Festival Contacts People Marketing Workflows Campaigns Sa…" at bounding box center [784, 371] width 1568 height 743
click at [1267, 166] on span "New Filmmaker" at bounding box center [1283, 166] width 93 height 21
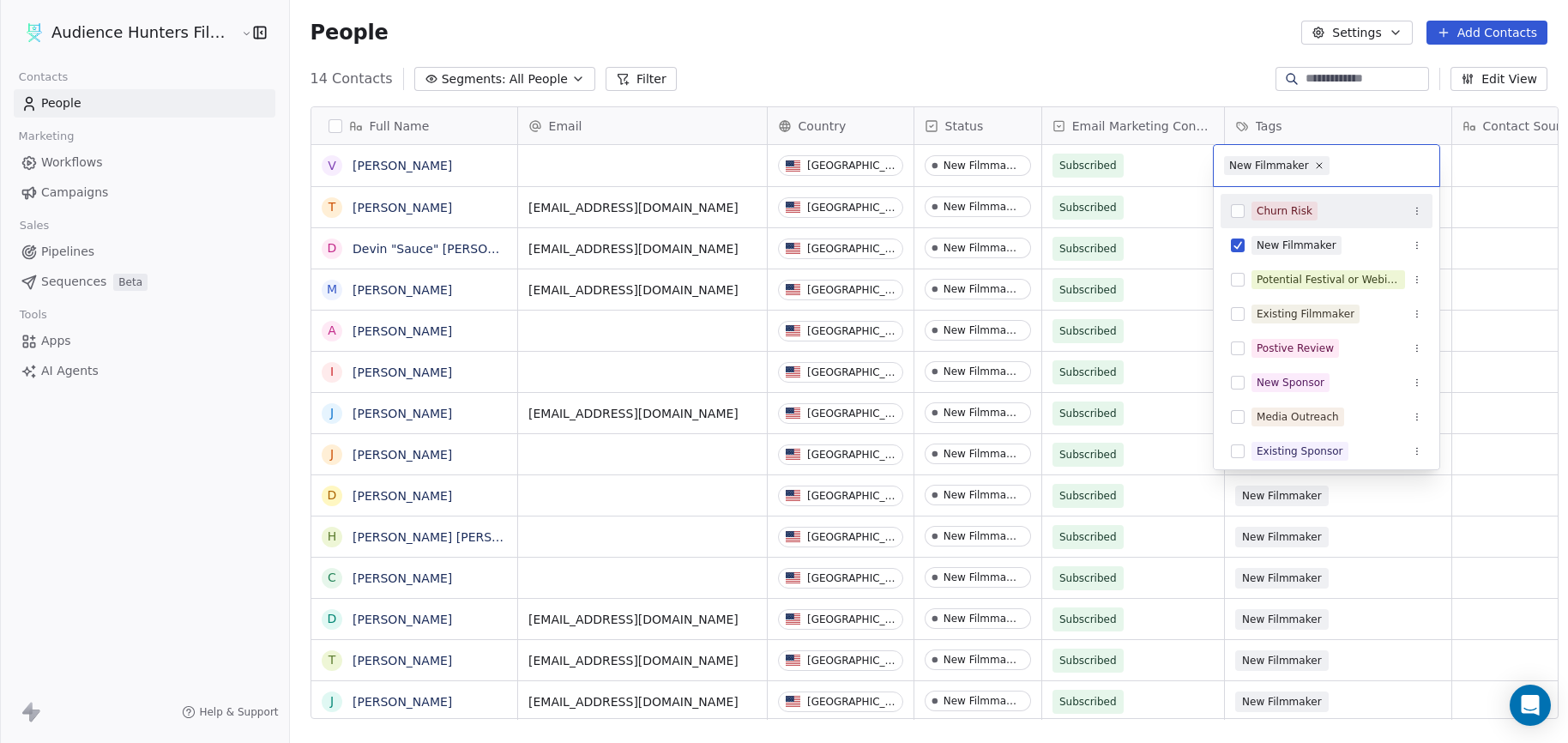
click at [1198, 82] on html "Audience Hunters Film Festival Contacts People Marketing Workflows Campaigns Sa…" at bounding box center [784, 371] width 1568 height 743
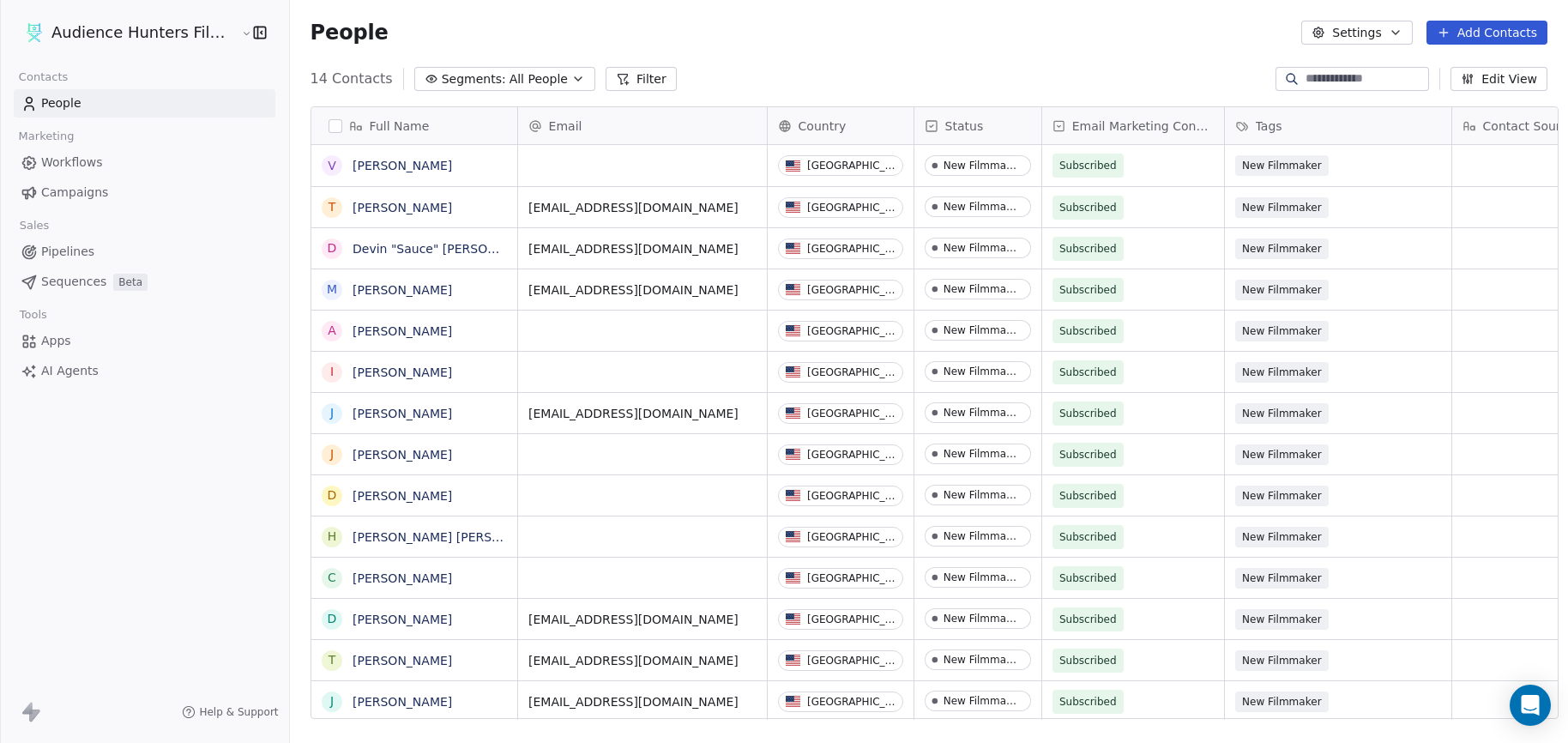
click at [232, 29] on html "Audience Hunters Film Festival Contacts People Marketing Workflows Campaigns Sa…" at bounding box center [784, 371] width 1568 height 743
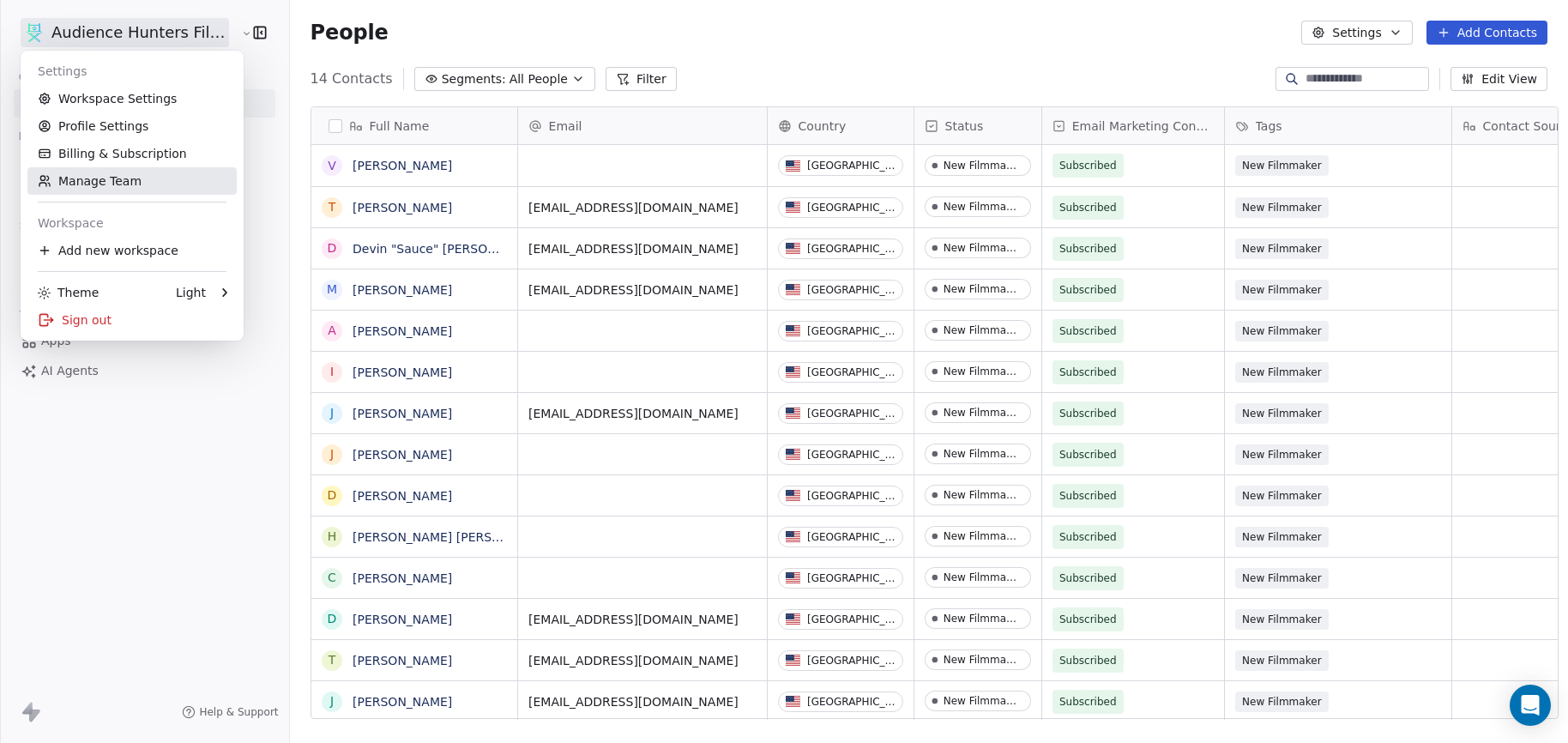
click at [90, 187] on link "Manage Team" at bounding box center [132, 181] width 209 height 28
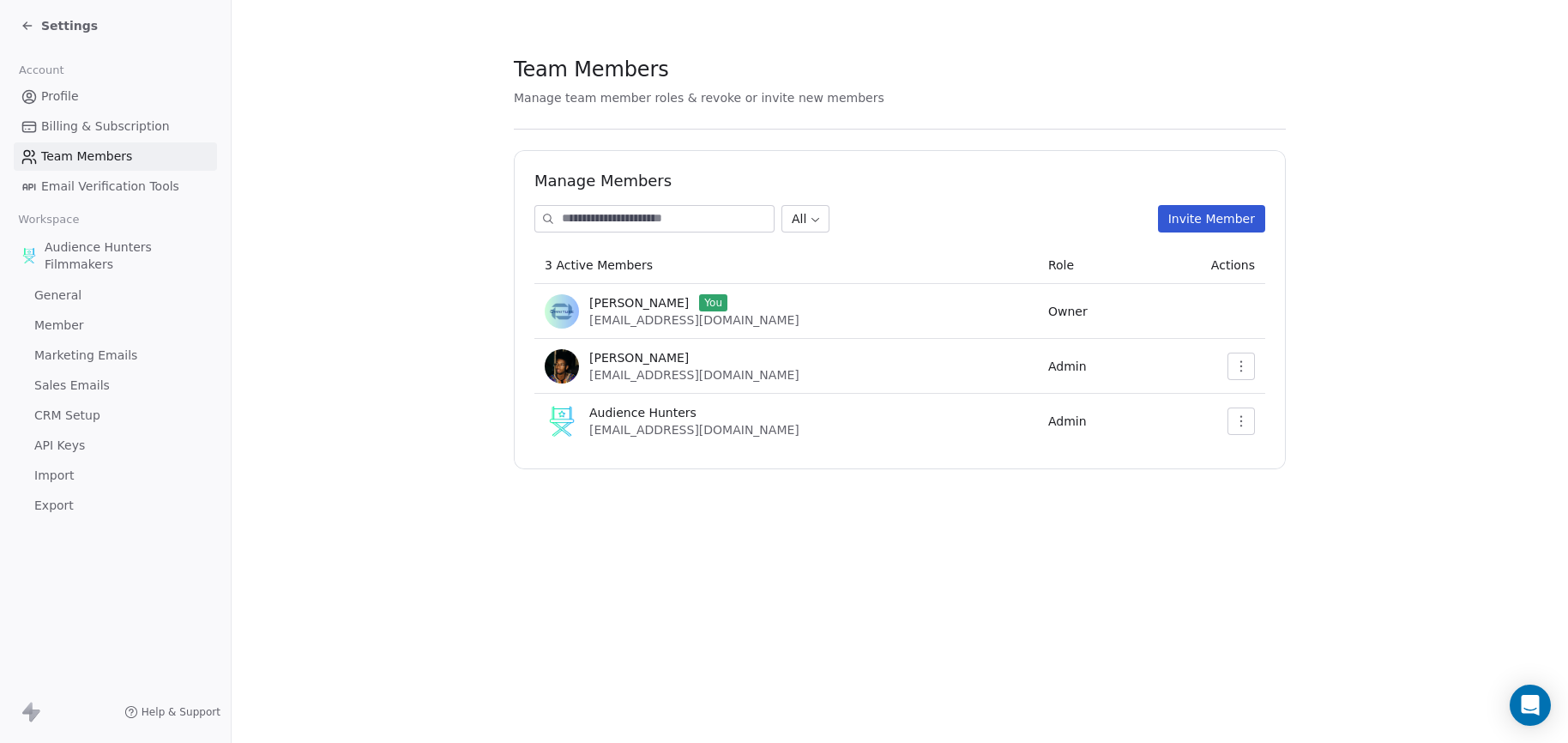
click at [380, 303] on section "Team Members Manage team member roles & revoke or invite new members Manage Mem…" at bounding box center [900, 262] width 1337 height 524
click at [55, 411] on span "CRM Setup" at bounding box center [67, 416] width 66 height 18
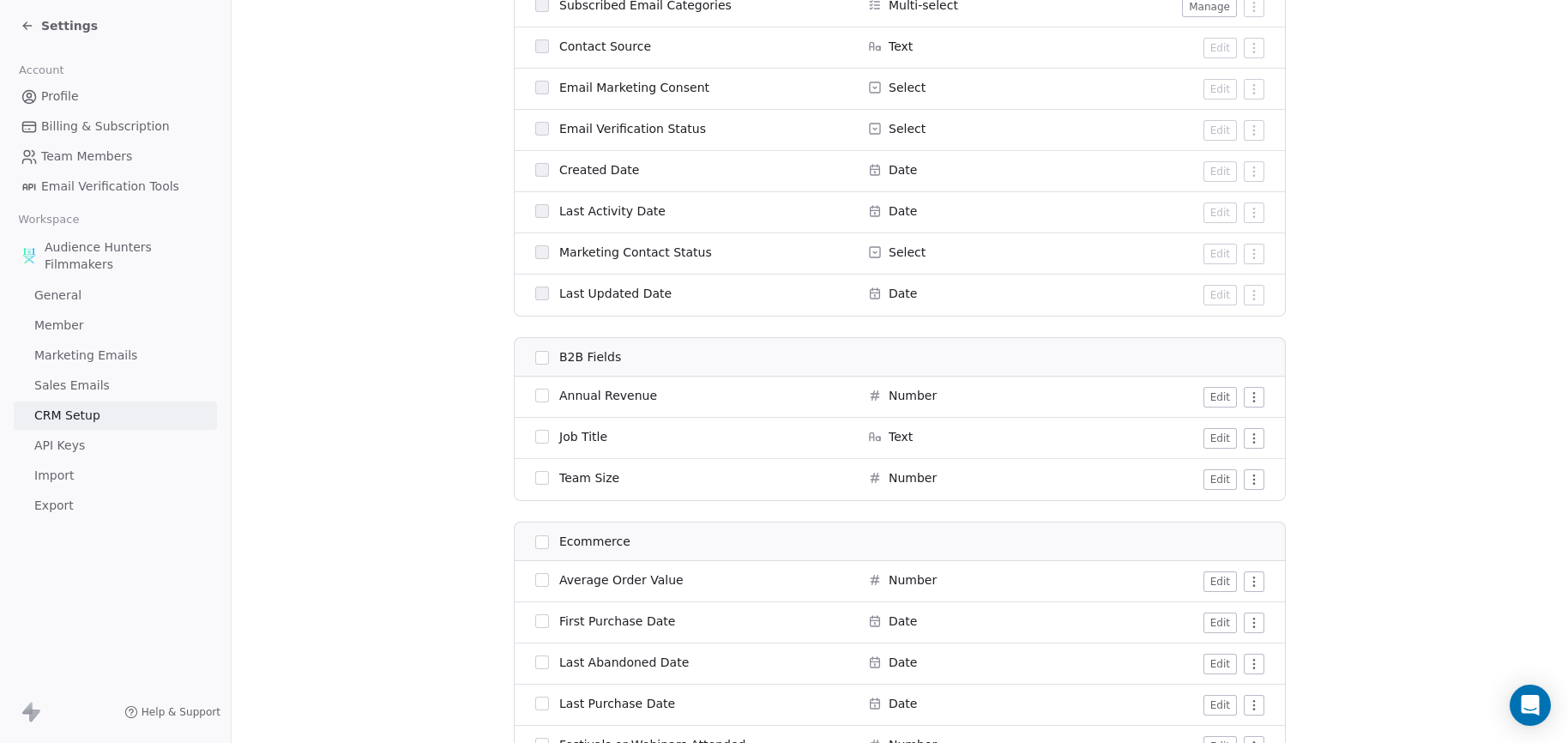
scroll to position [1005, 0]
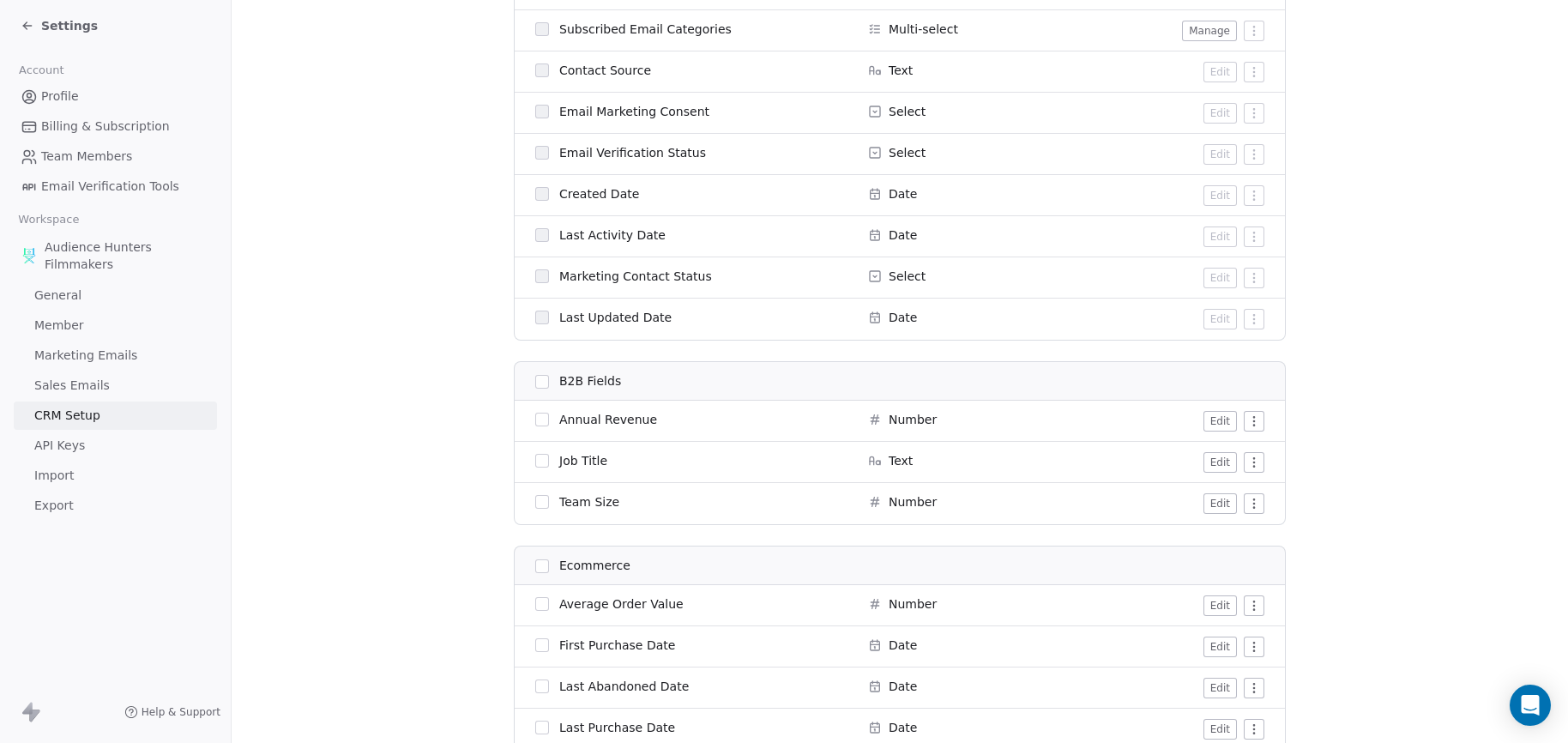
click at [68, 295] on span "General" at bounding box center [58, 295] width 48 height 18
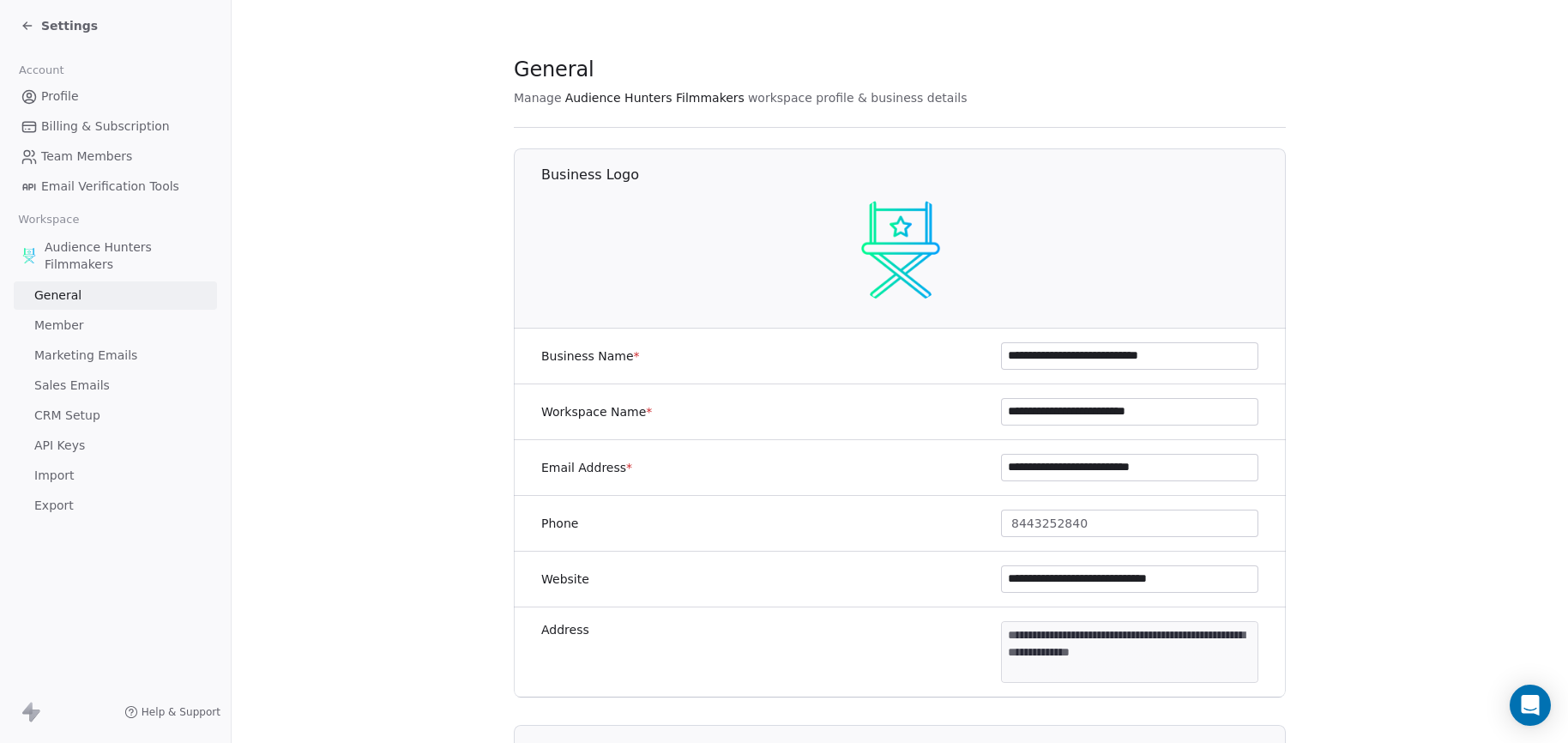
click at [70, 329] on span "Member" at bounding box center [59, 325] width 49 height 18
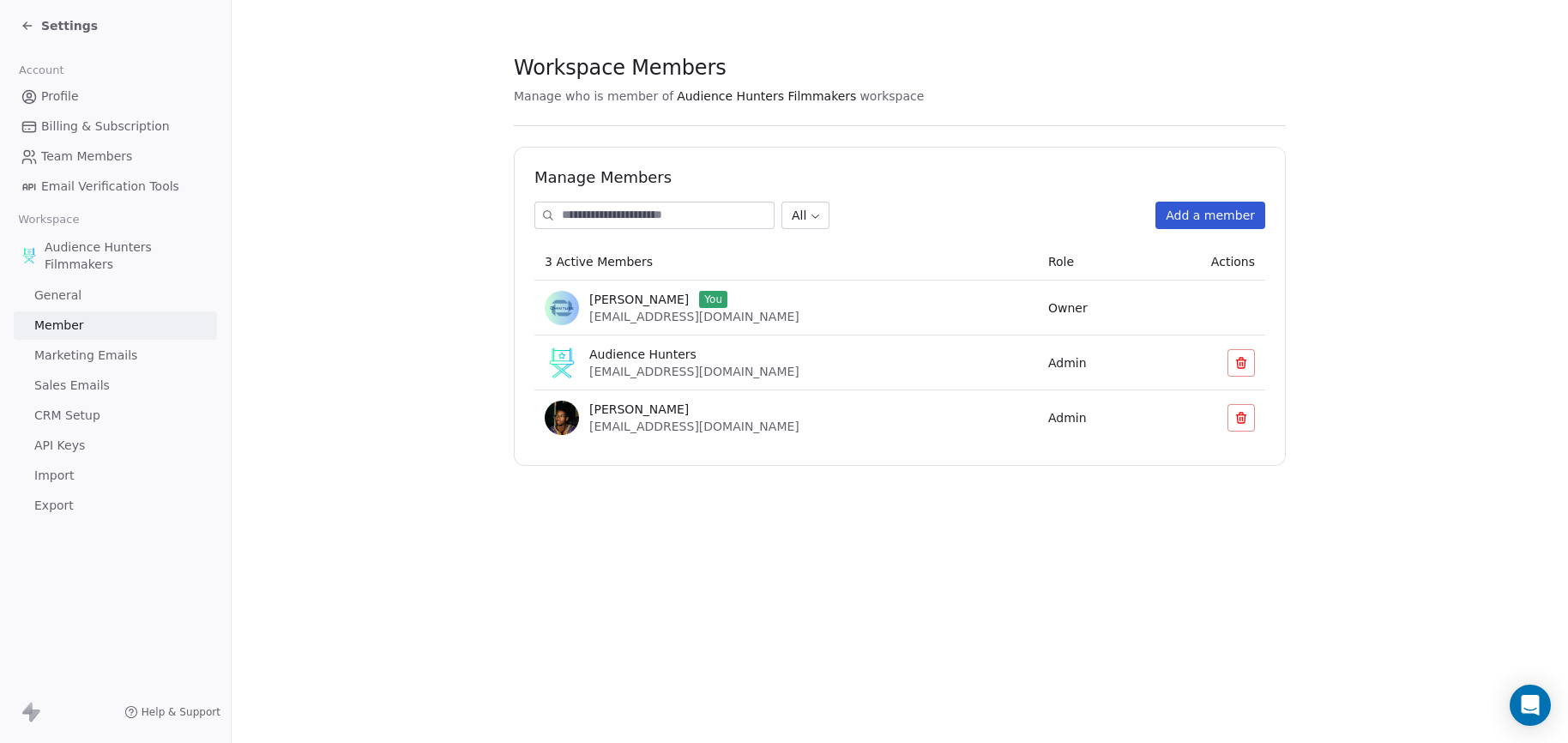
click at [103, 156] on span "Team Members" at bounding box center [87, 156] width 91 height 18
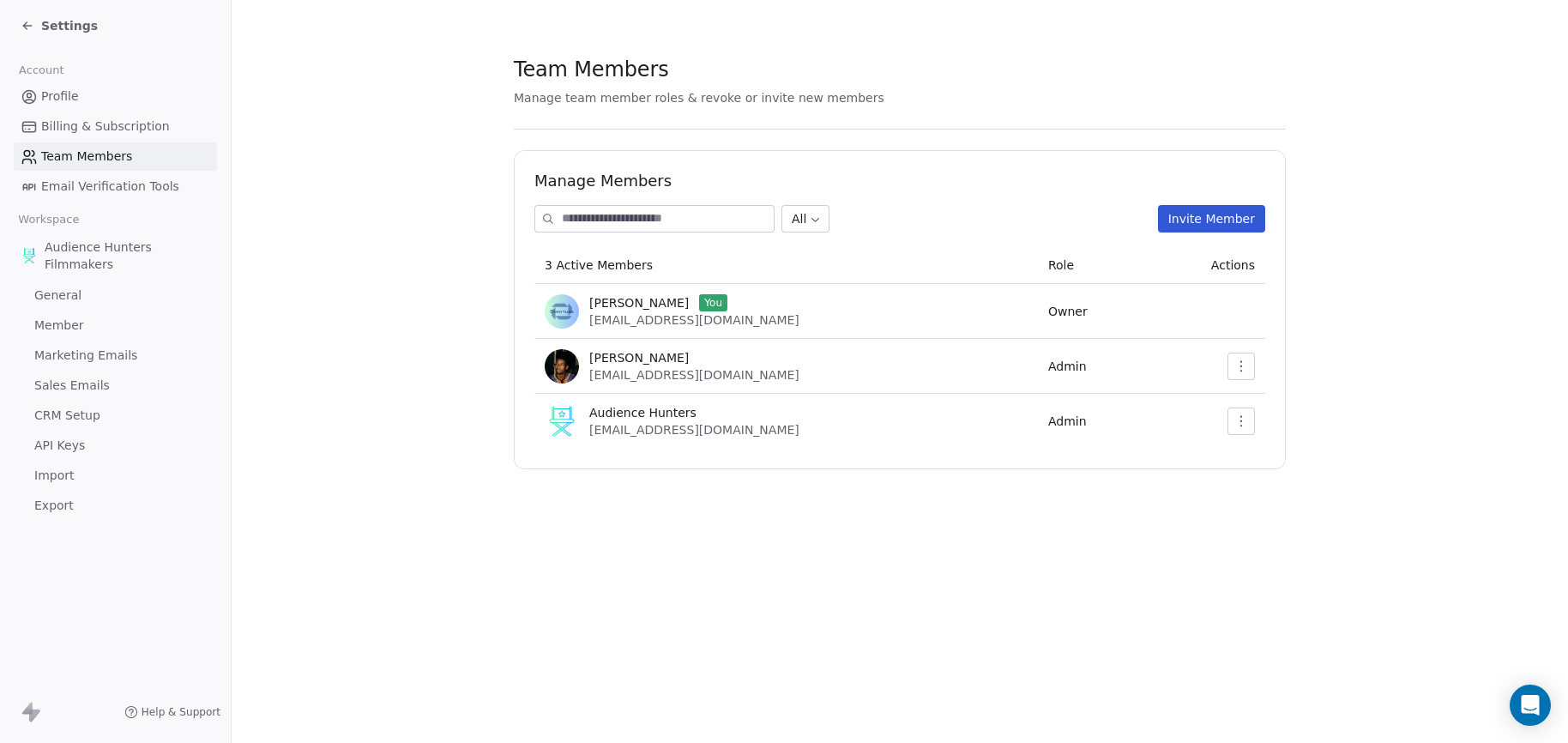
click at [120, 125] on span "Billing & Subscription" at bounding box center [105, 127] width 128 height 18
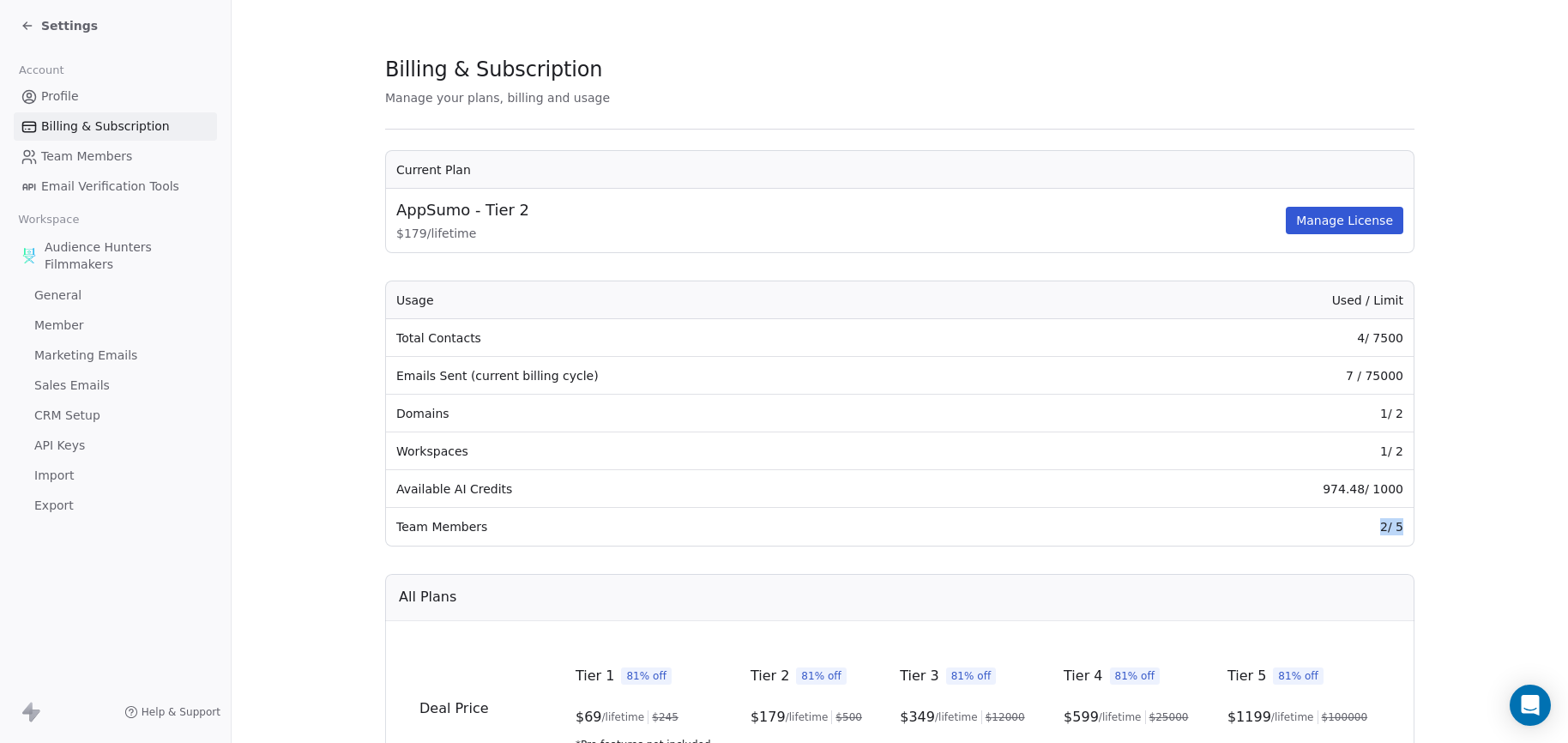
drag, startPoint x: 1397, startPoint y: 522, endPoint x: 1280, endPoint y: 539, distance: 118.2
click at [1362, 522] on td "2 / 5" at bounding box center [1252, 527] width 320 height 38
drag, startPoint x: 1396, startPoint y: 341, endPoint x: 1370, endPoint y: 346, distance: 26.5
click at [1370, 346] on td "4 / 7500" at bounding box center [1252, 339] width 320 height 38
drag, startPoint x: 1401, startPoint y: 413, endPoint x: 1373, endPoint y: 415, distance: 28.1
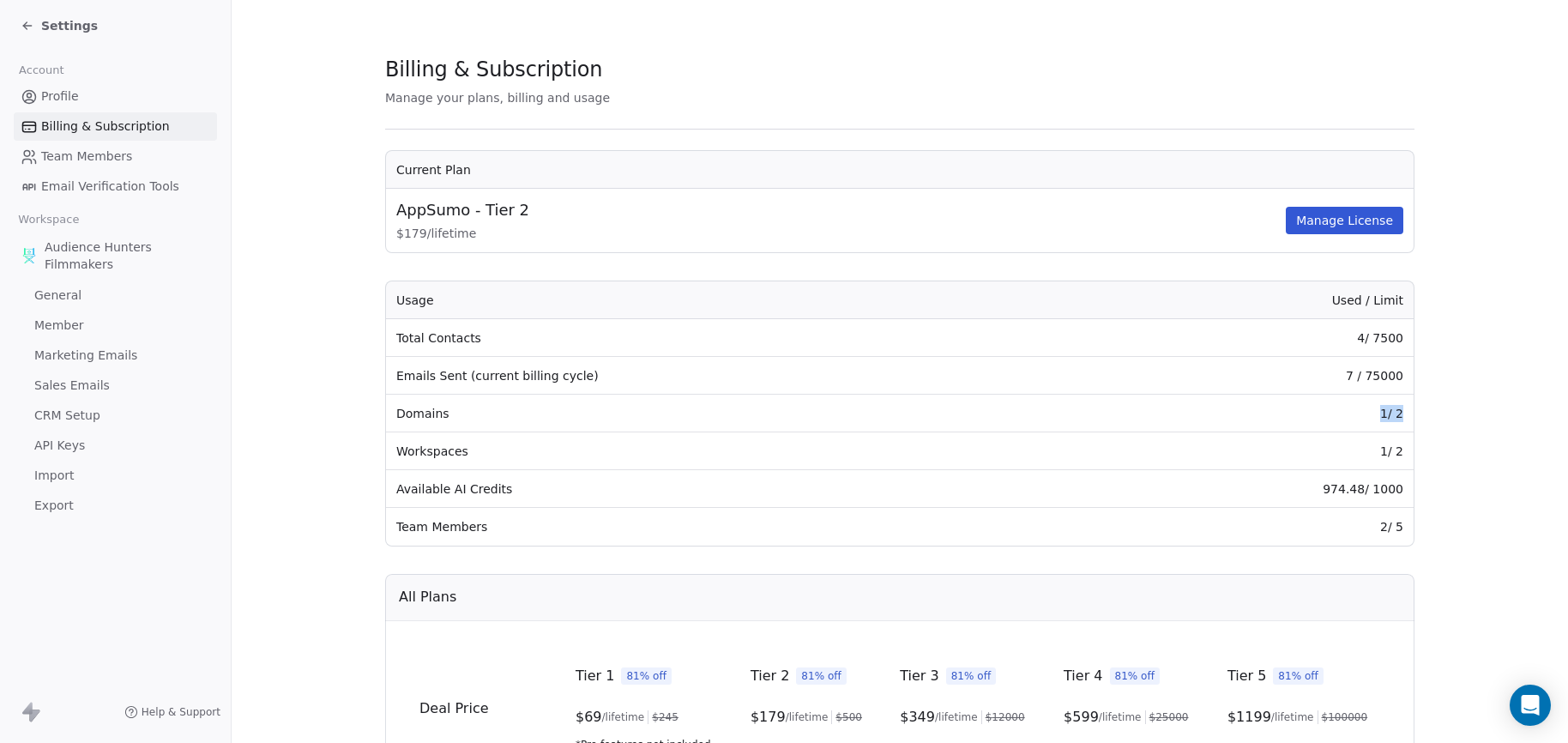
click at [1373, 415] on td "1 / 2" at bounding box center [1252, 414] width 320 height 38
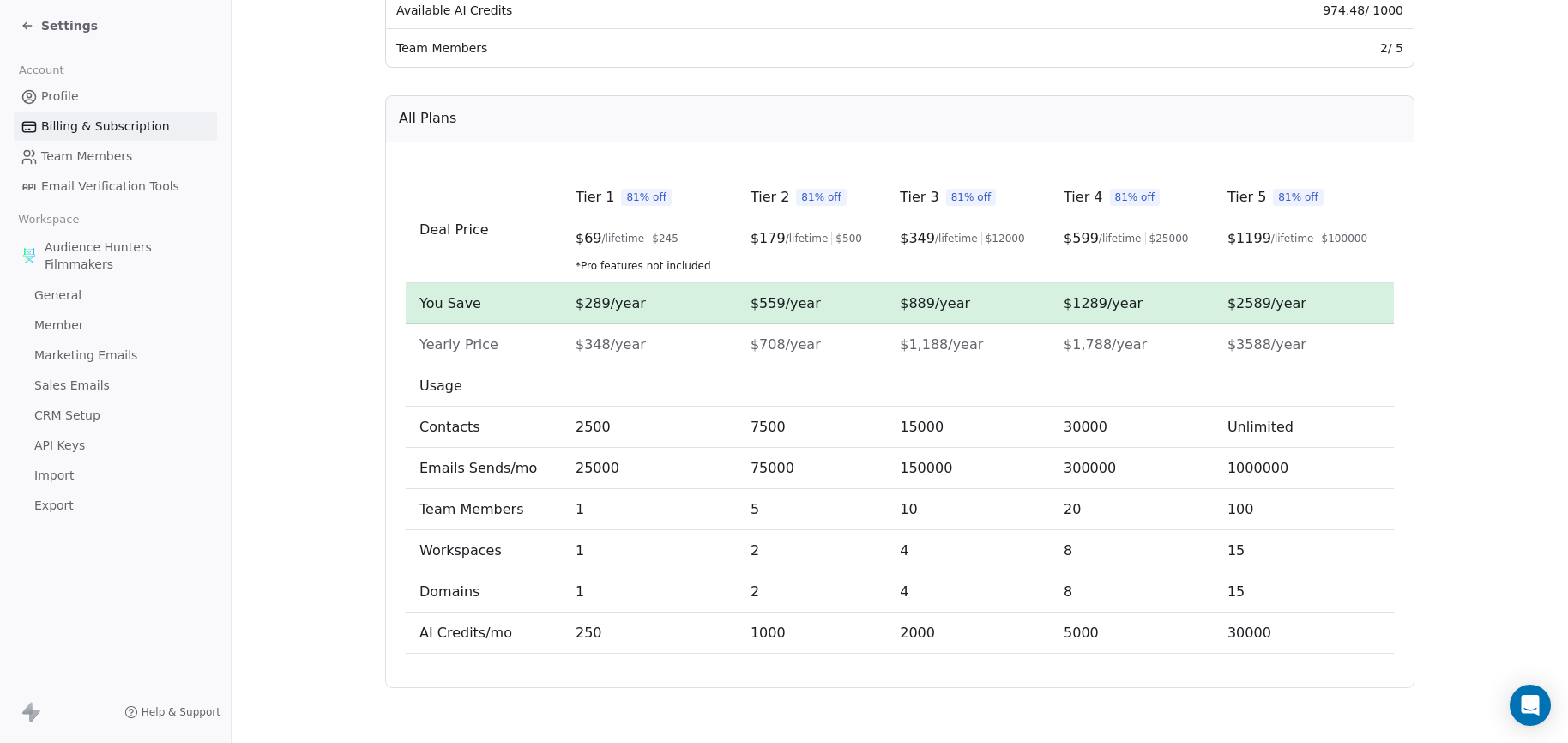
scroll to position [393, 0]
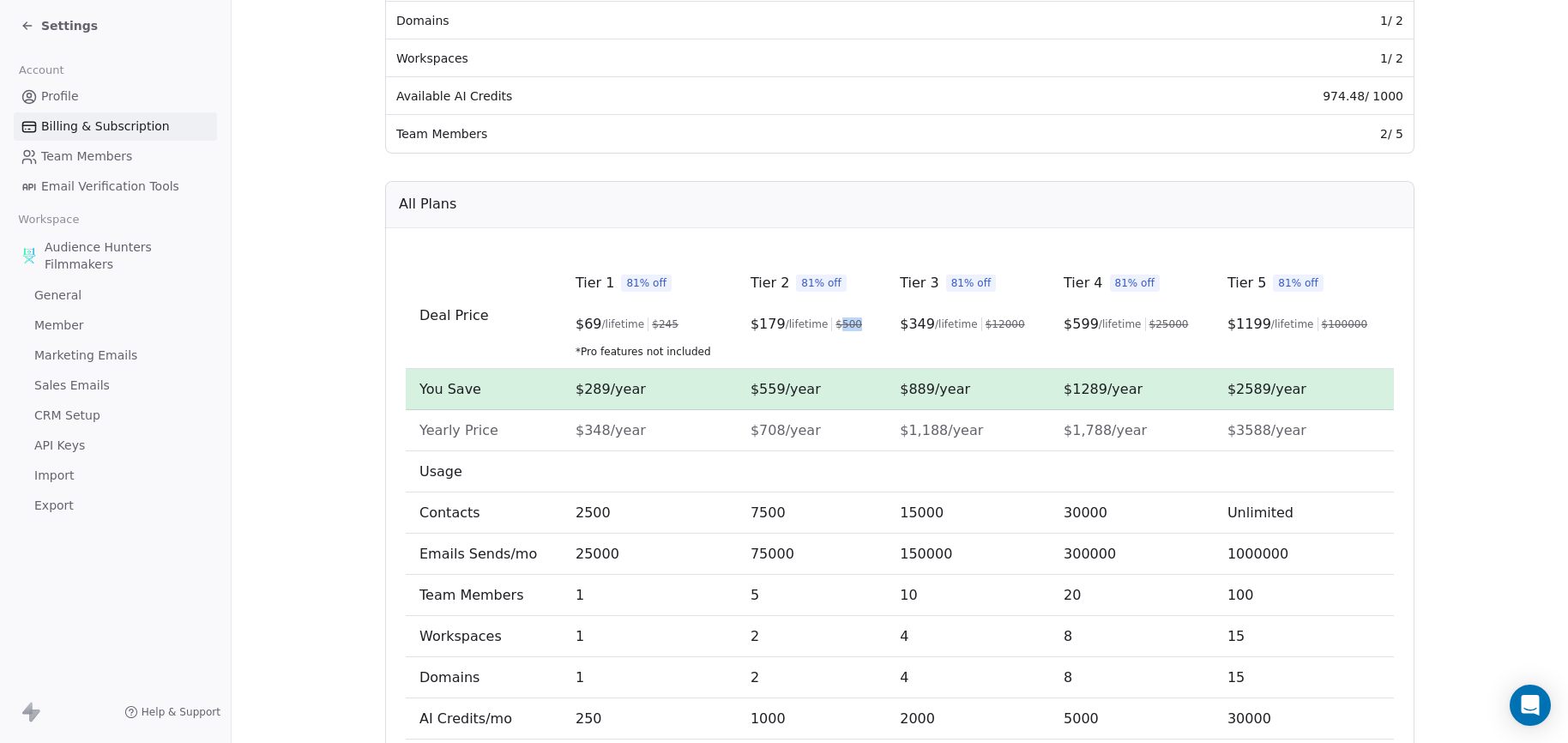
drag, startPoint x: 850, startPoint y: 328, endPoint x: 827, endPoint y: 326, distance: 23.1
click at [827, 326] on div "$ 179 /lifetime $ 500" at bounding box center [811, 324] width 122 height 21
drag, startPoint x: 794, startPoint y: 394, endPoint x: 707, endPoint y: 399, distance: 87.1
click at [707, 399] on tr "You Save $289/year $559/year $889/year $1289/year $2589/year" at bounding box center [900, 389] width 988 height 41
drag, startPoint x: 805, startPoint y: 437, endPoint x: 672, endPoint y: 441, distance: 133.1
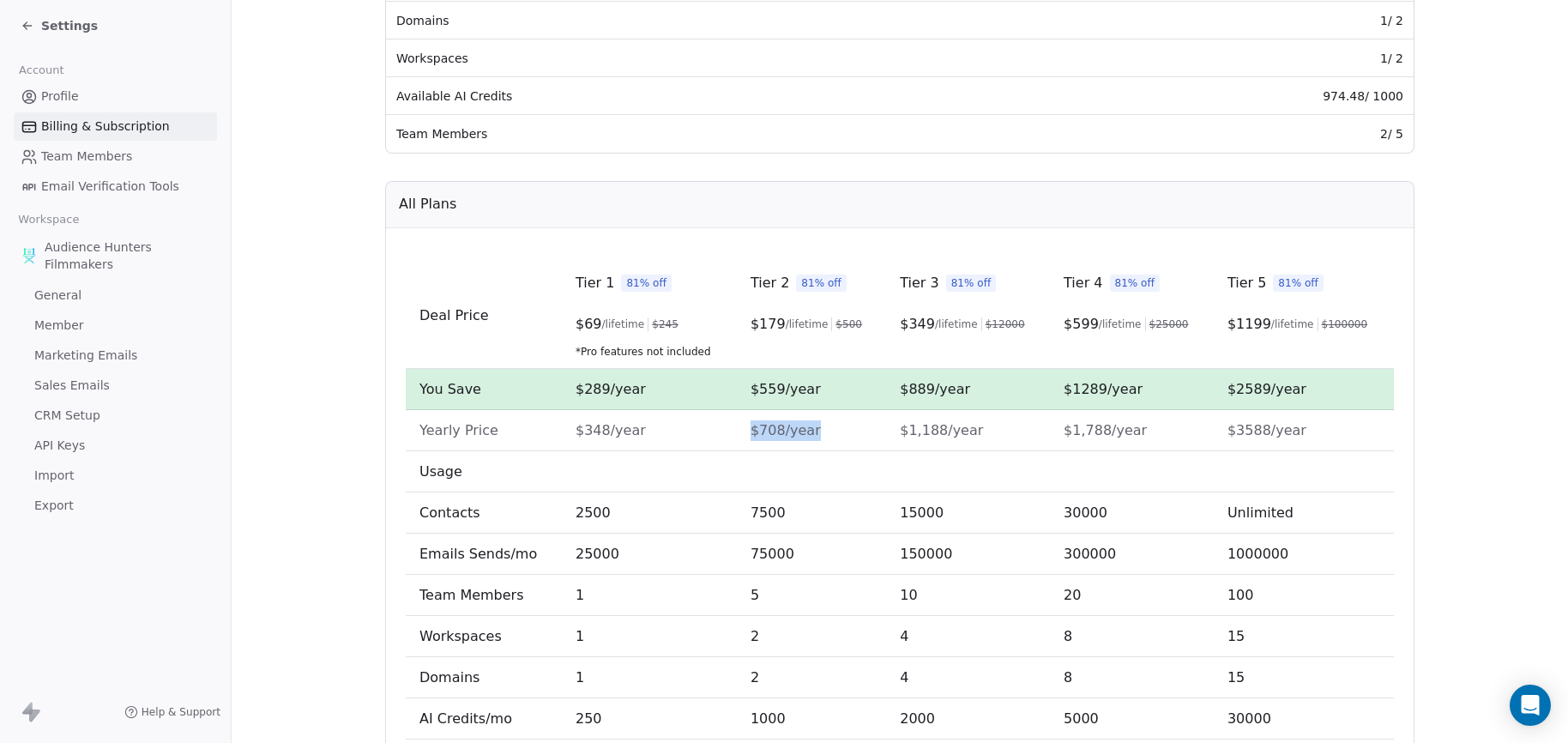
click at [672, 441] on tr "Yearly Price $348/year $708/year $1,188/year $1,788/year $3588/year" at bounding box center [900, 430] width 988 height 41
drag, startPoint x: 818, startPoint y: 386, endPoint x: 683, endPoint y: 386, distance: 135.0
click at [686, 386] on tr "You Save $289/year $559/year $889/year $1289/year $2589/year" at bounding box center [900, 389] width 988 height 41
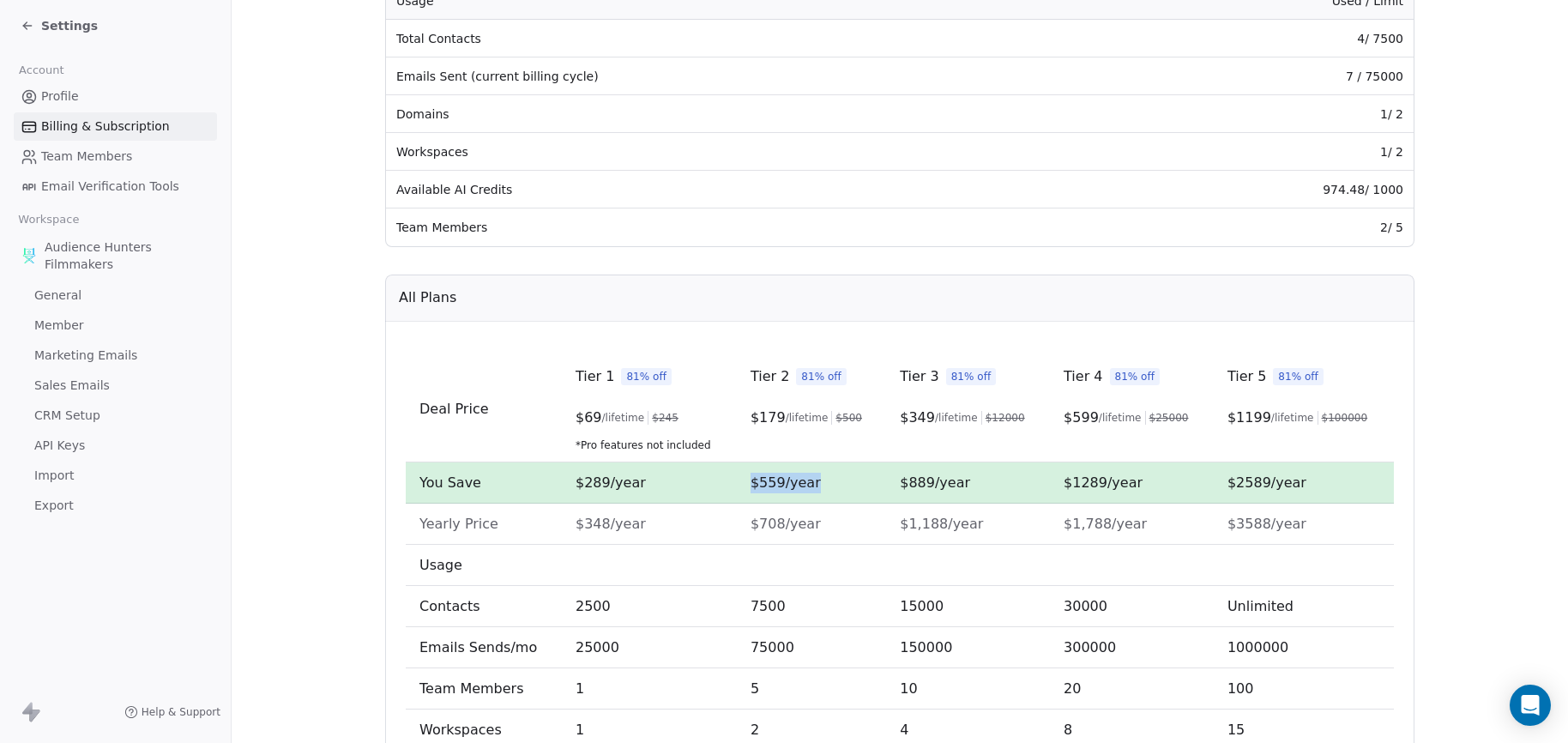
scroll to position [0, 0]
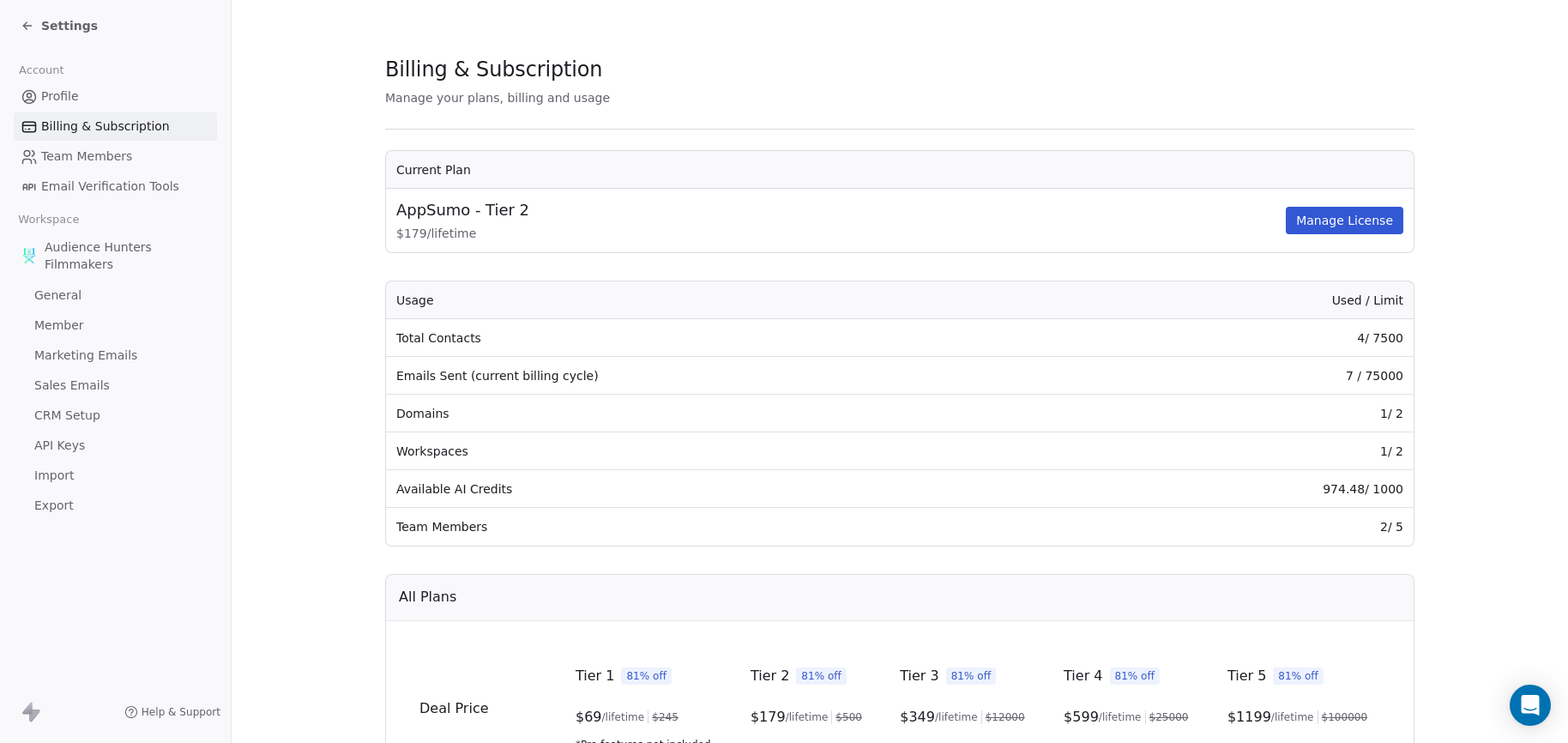
click at [68, 97] on span "Profile" at bounding box center [60, 96] width 38 height 18
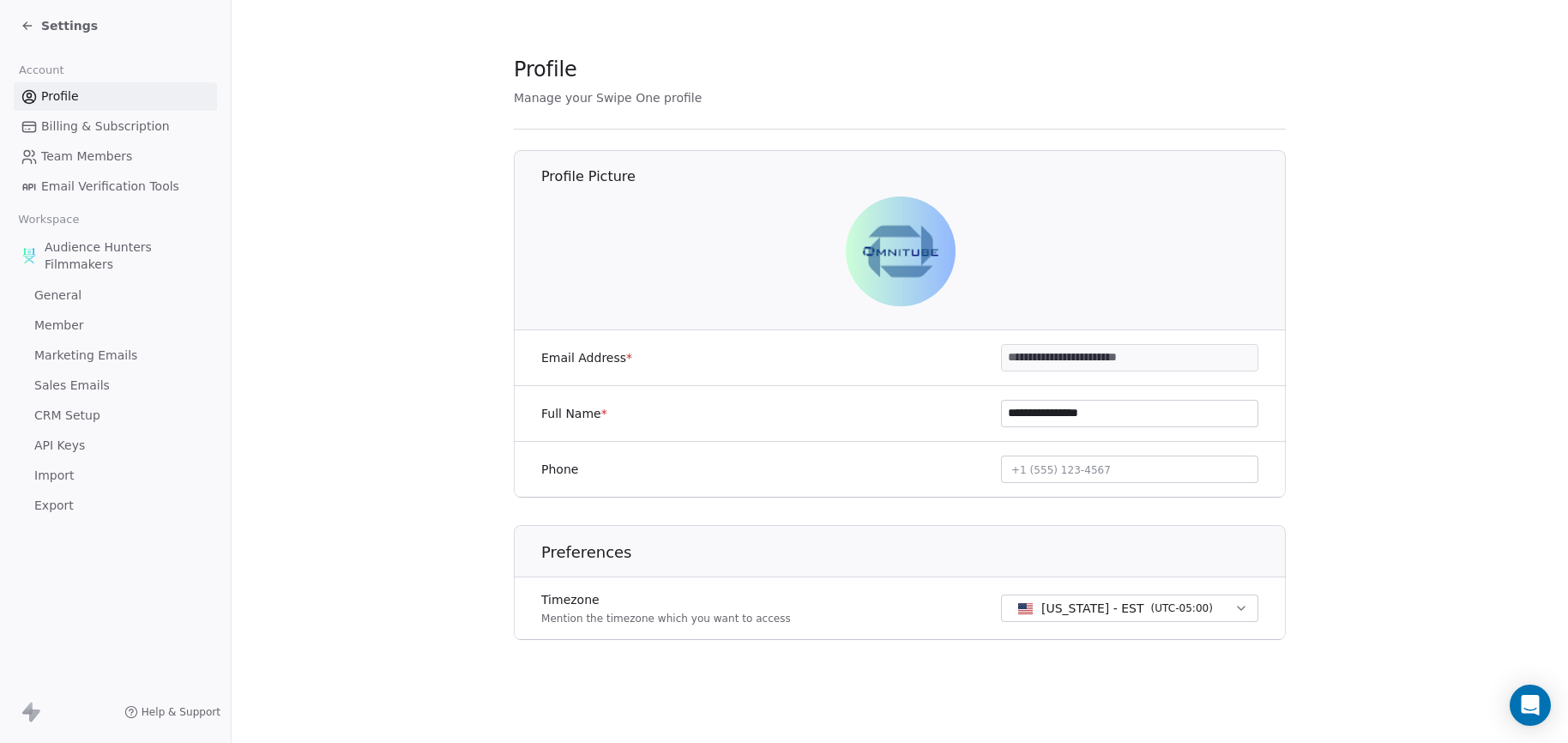
click at [85, 118] on span "Billing & Subscription" at bounding box center [105, 127] width 128 height 18
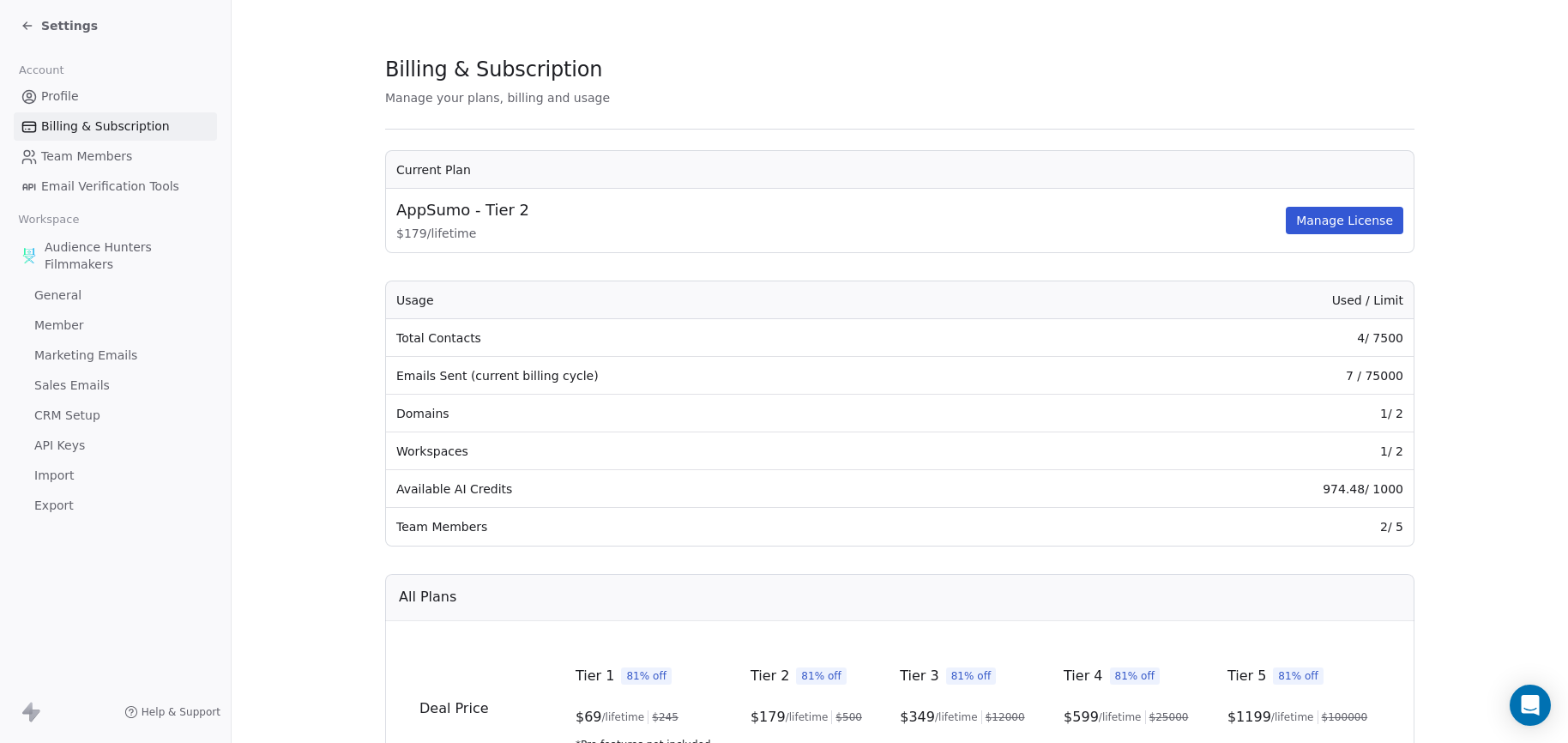
click at [80, 151] on span "Team Members" at bounding box center [87, 156] width 91 height 18
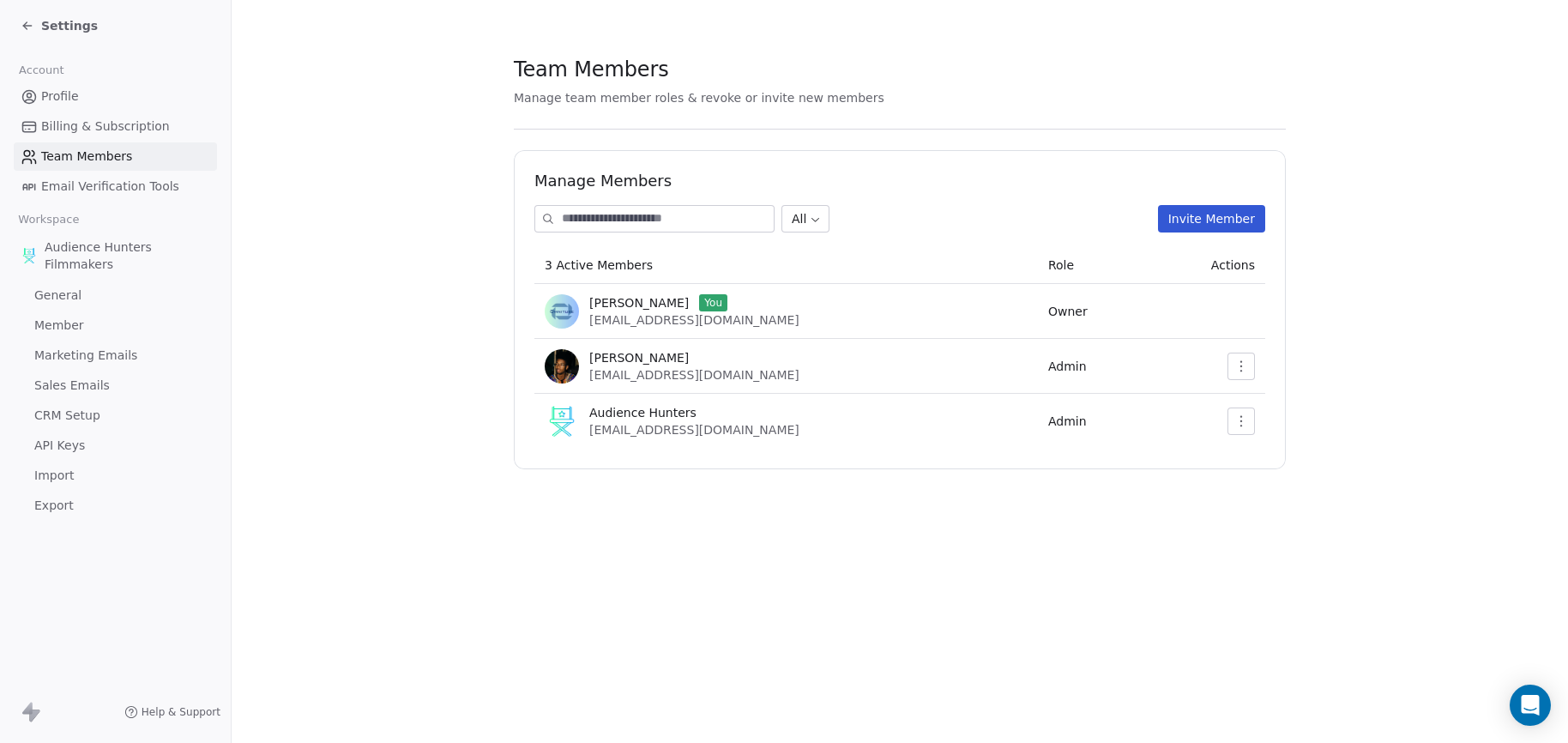
click at [106, 128] on span "Billing & Subscription" at bounding box center [105, 127] width 128 height 18
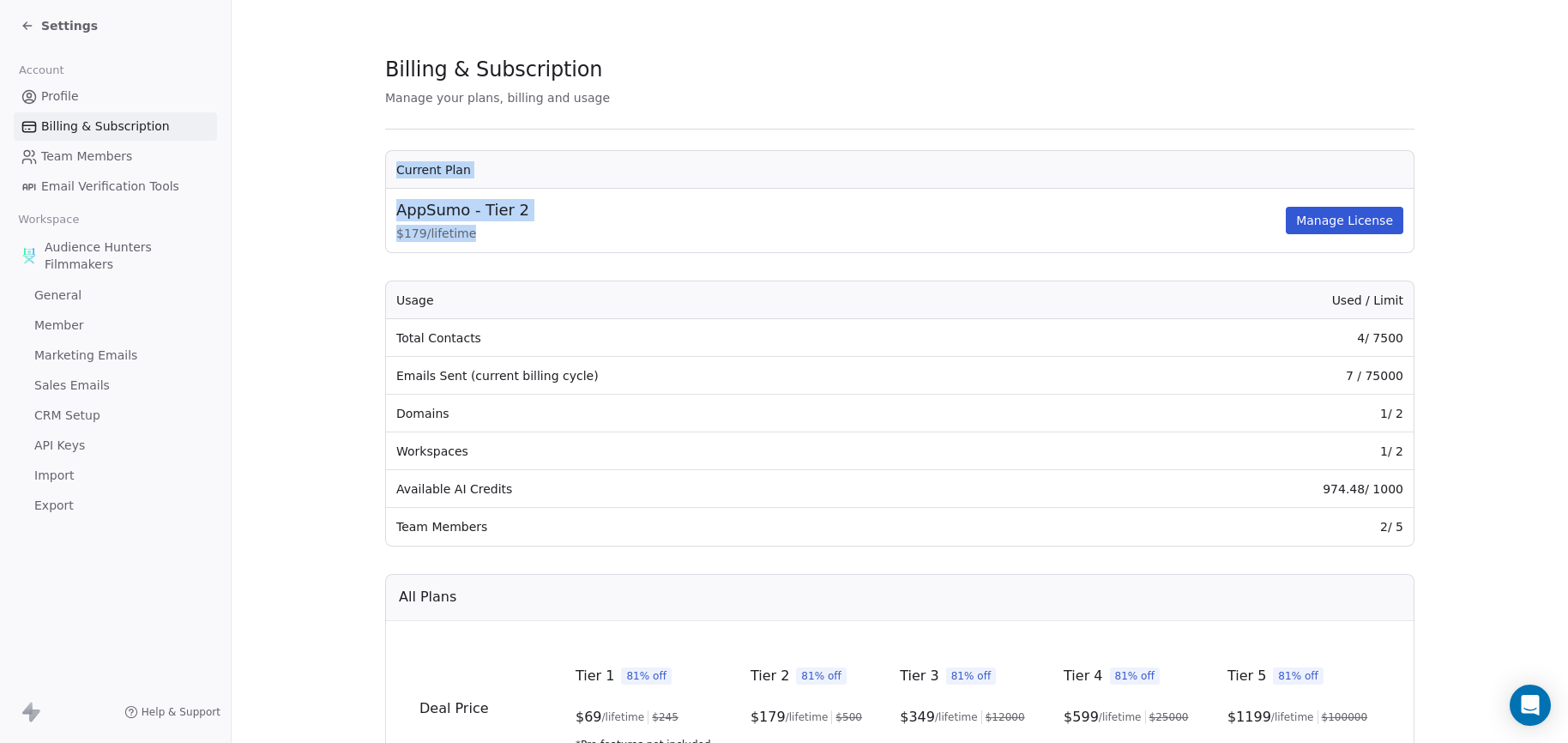
drag, startPoint x: 480, startPoint y: 232, endPoint x: 374, endPoint y: 234, distance: 106.0
click at [374, 234] on section "Billing & Subscription Manage your plans, billing and usage Current Plan AppSum…" at bounding box center [900, 611] width 1337 height 1222
click at [442, 236] on span "$ 179 / lifetime" at bounding box center [840, 233] width 886 height 17
